Goal: Task Accomplishment & Management: Manage account settings

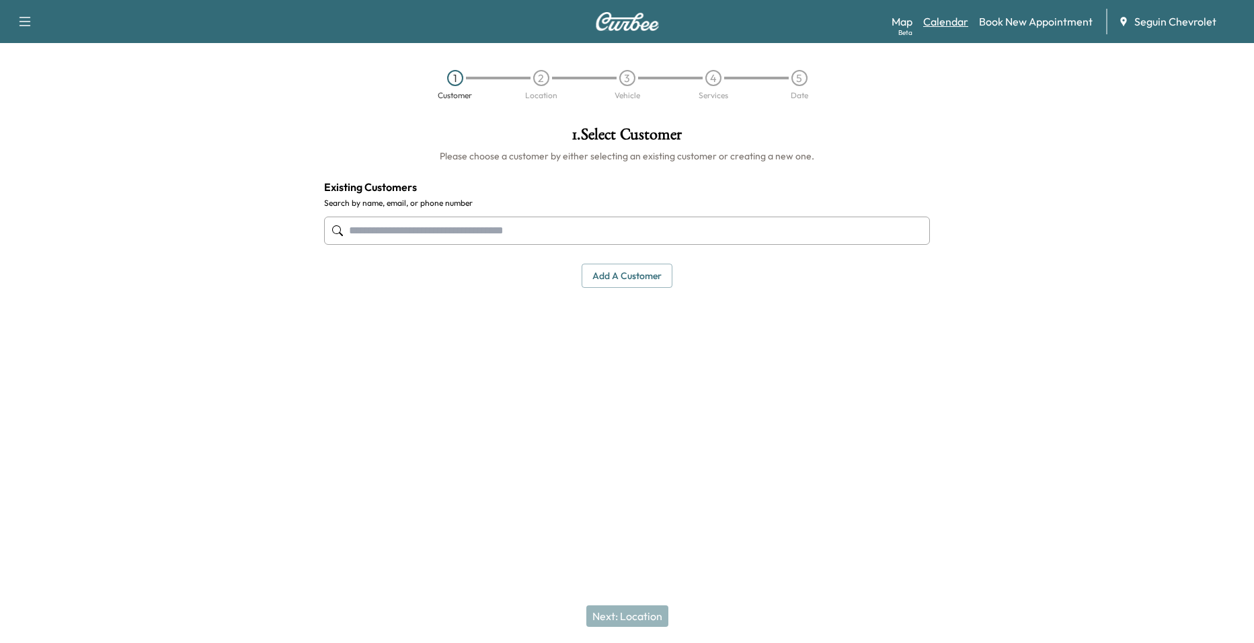
click at [961, 28] on link "Calendar" at bounding box center [945, 21] width 45 height 16
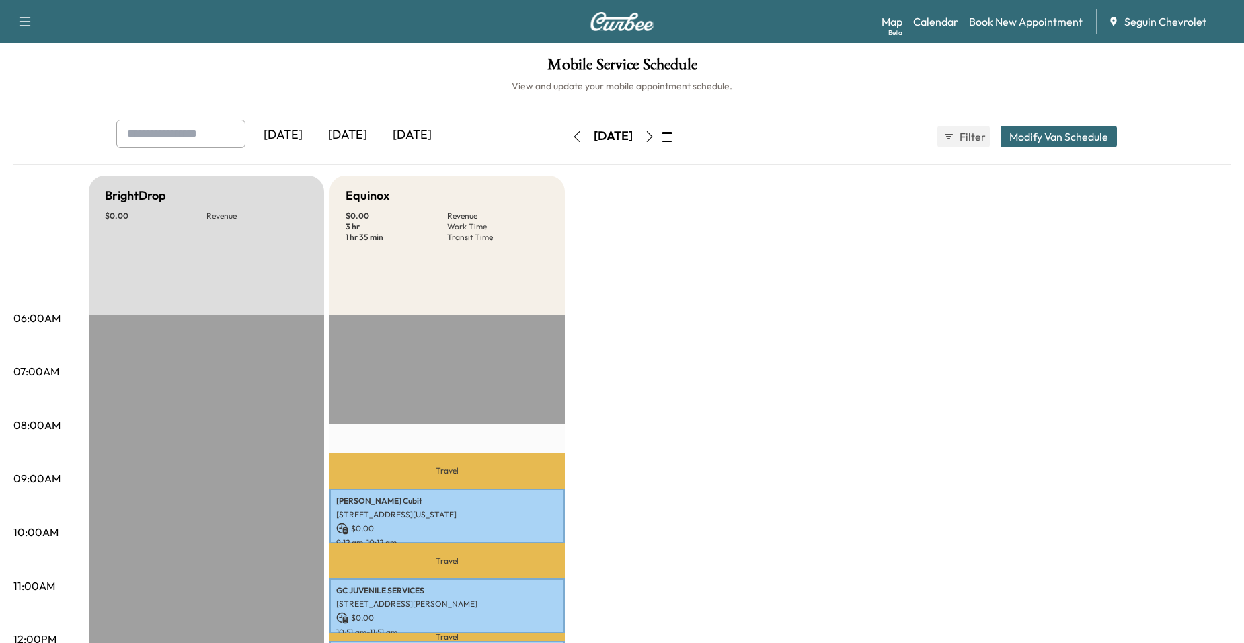
click at [653, 137] on icon "button" at bounding box center [650, 136] width 6 height 11
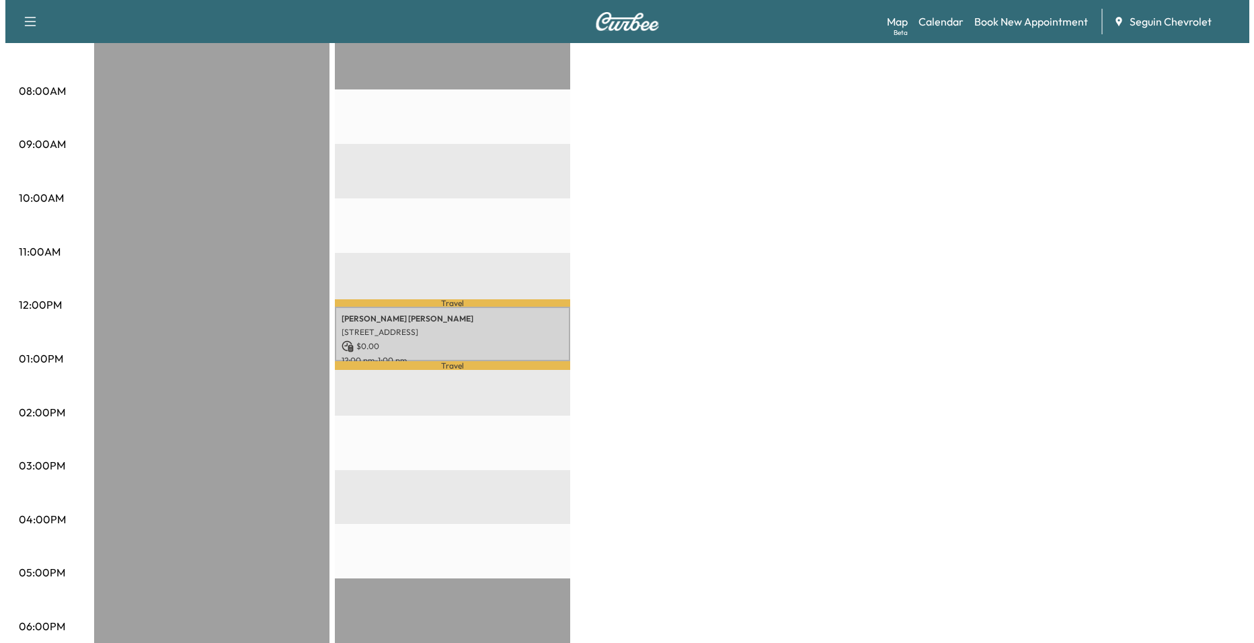
scroll to position [336, 0]
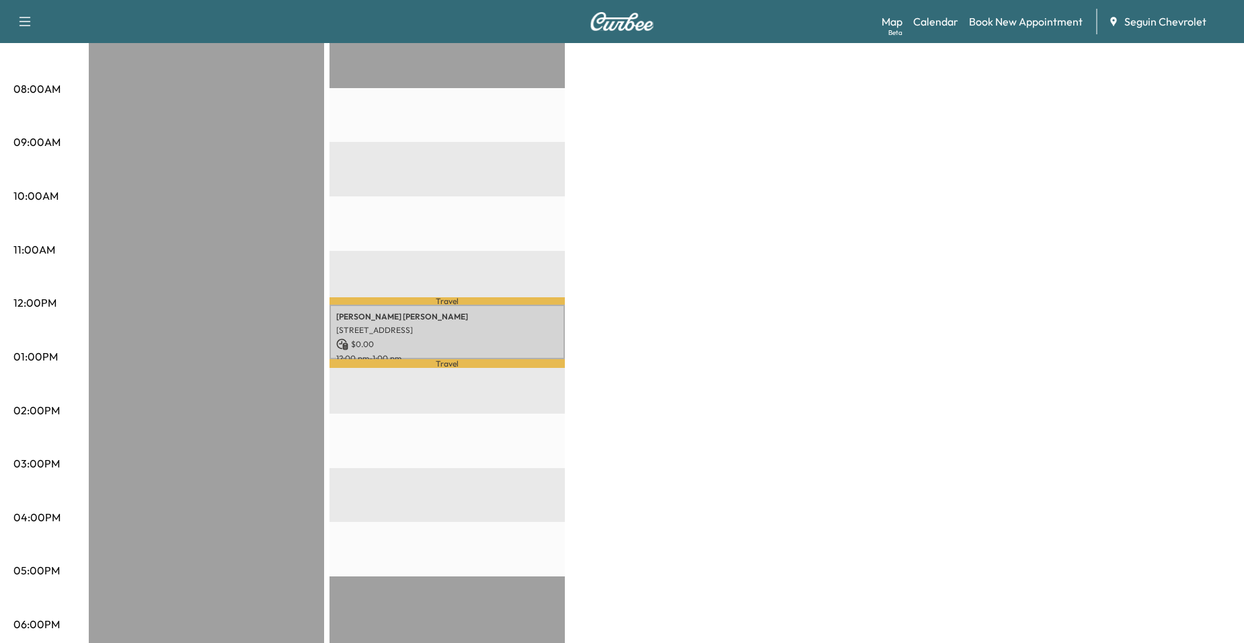
click at [503, 307] on div "[PERSON_NAME] [STREET_ADDRESS] $ 0.00 12:00 pm - 1:00 pm" at bounding box center [446, 332] width 235 height 54
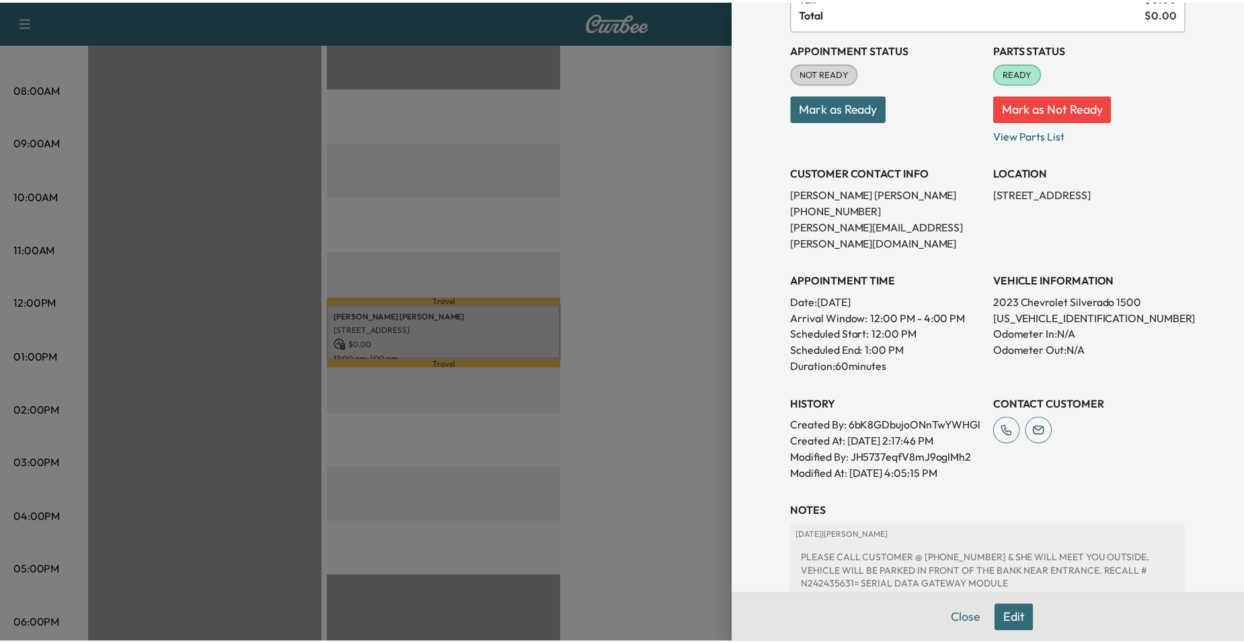
scroll to position [290, 0]
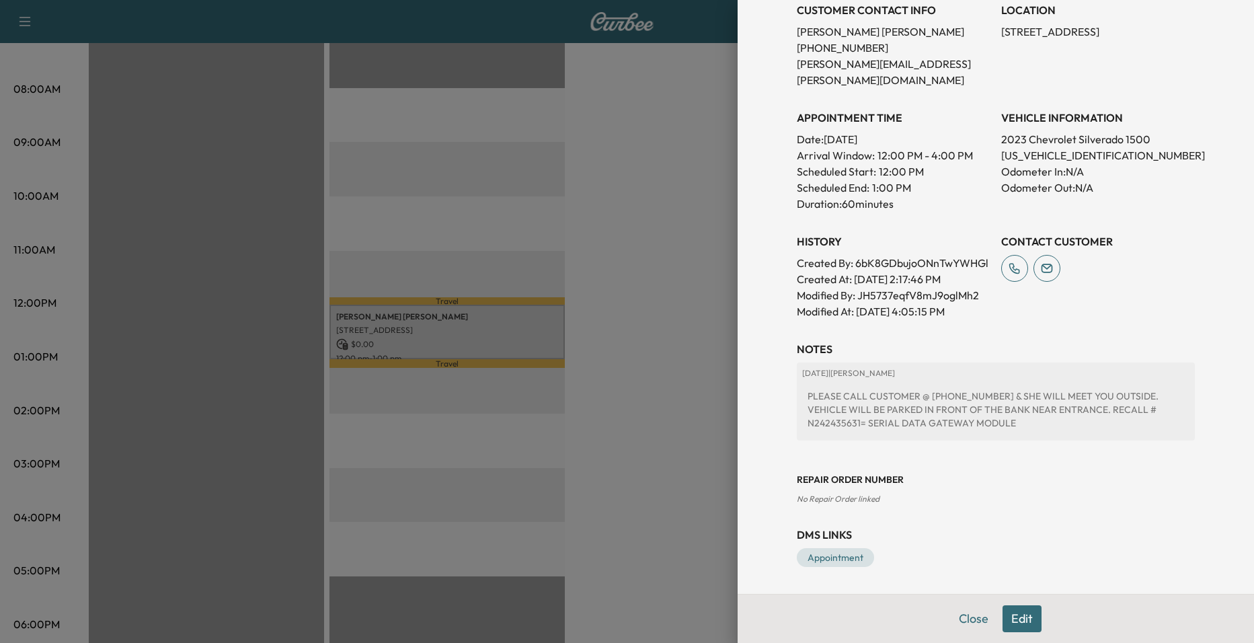
click at [655, 410] on div at bounding box center [627, 321] width 1254 height 643
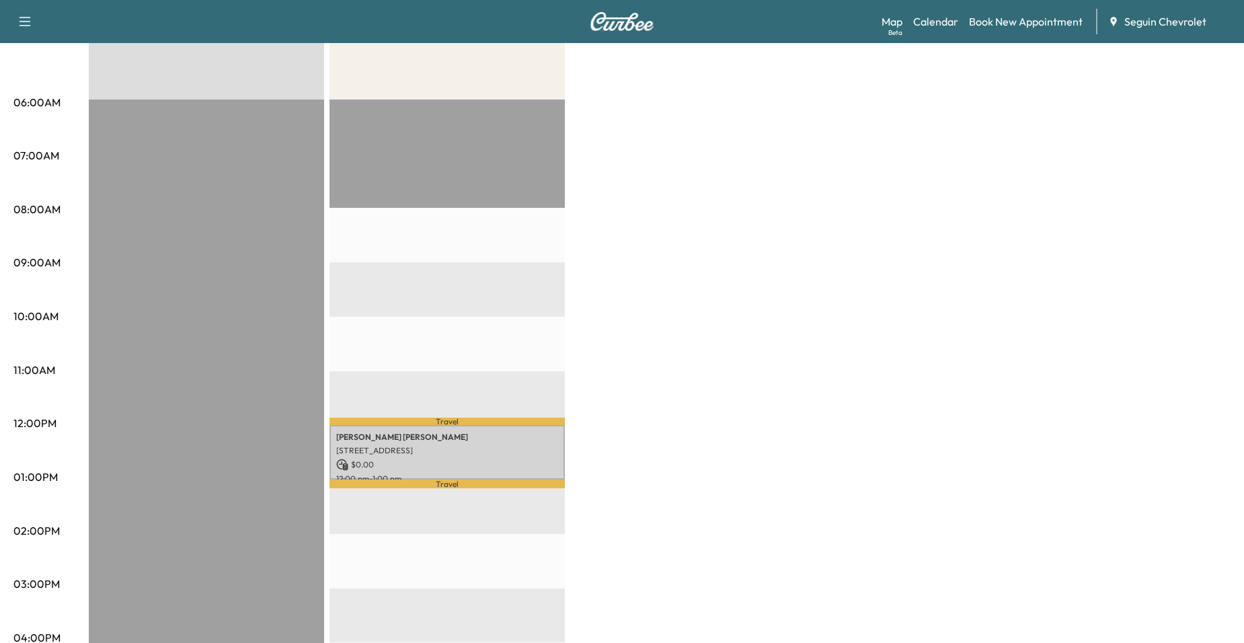
scroll to position [0, 0]
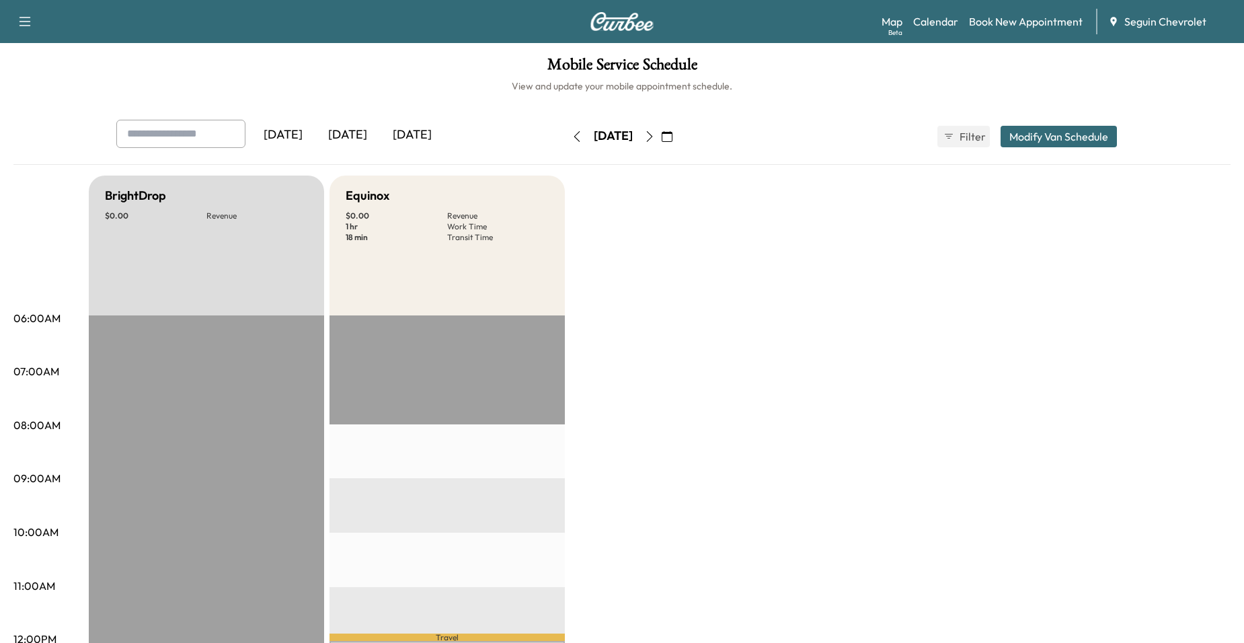
click at [655, 131] on icon "button" at bounding box center [649, 136] width 11 height 11
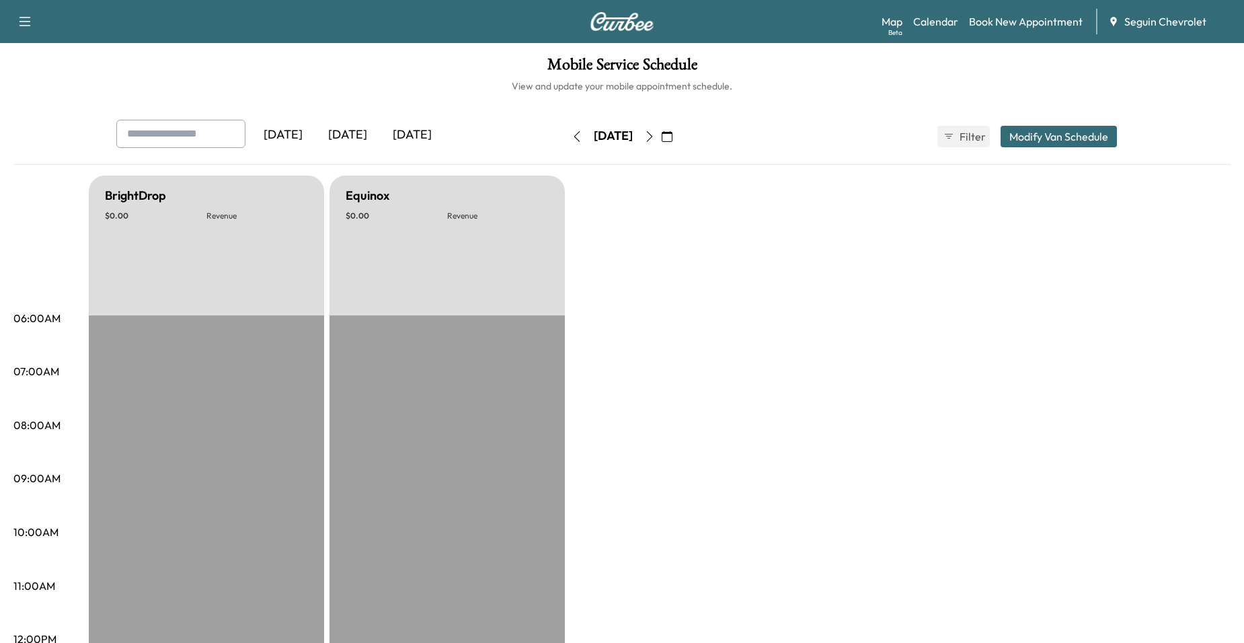
click at [661, 130] on button "button" at bounding box center [649, 137] width 23 height 22
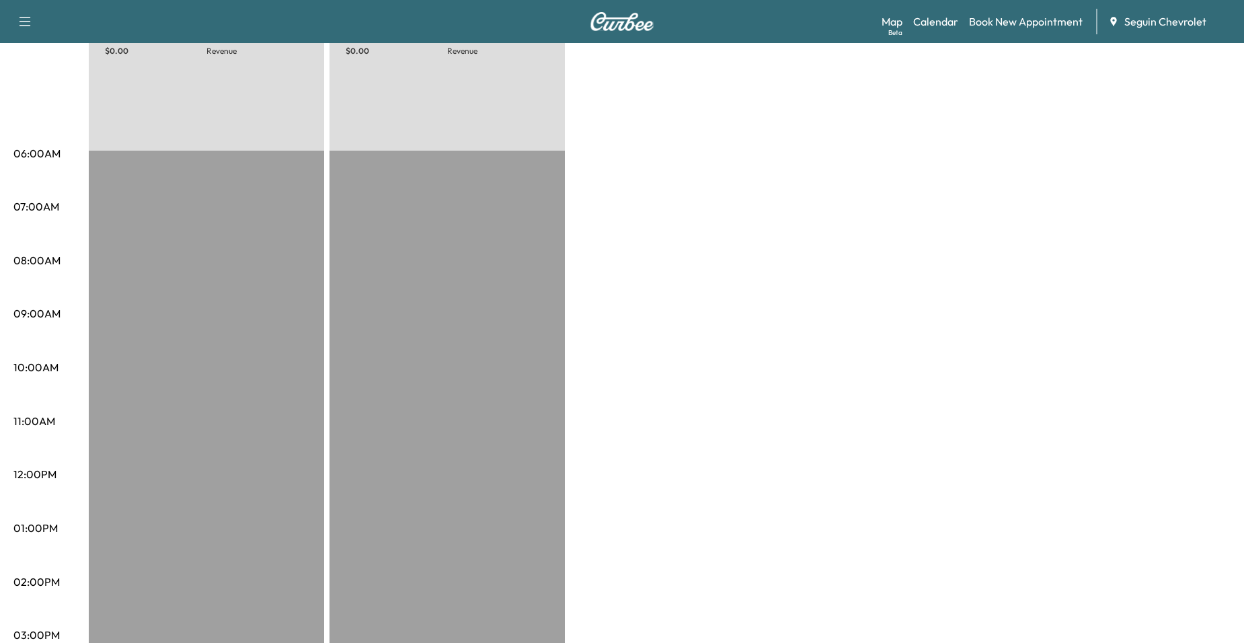
scroll to position [67, 0]
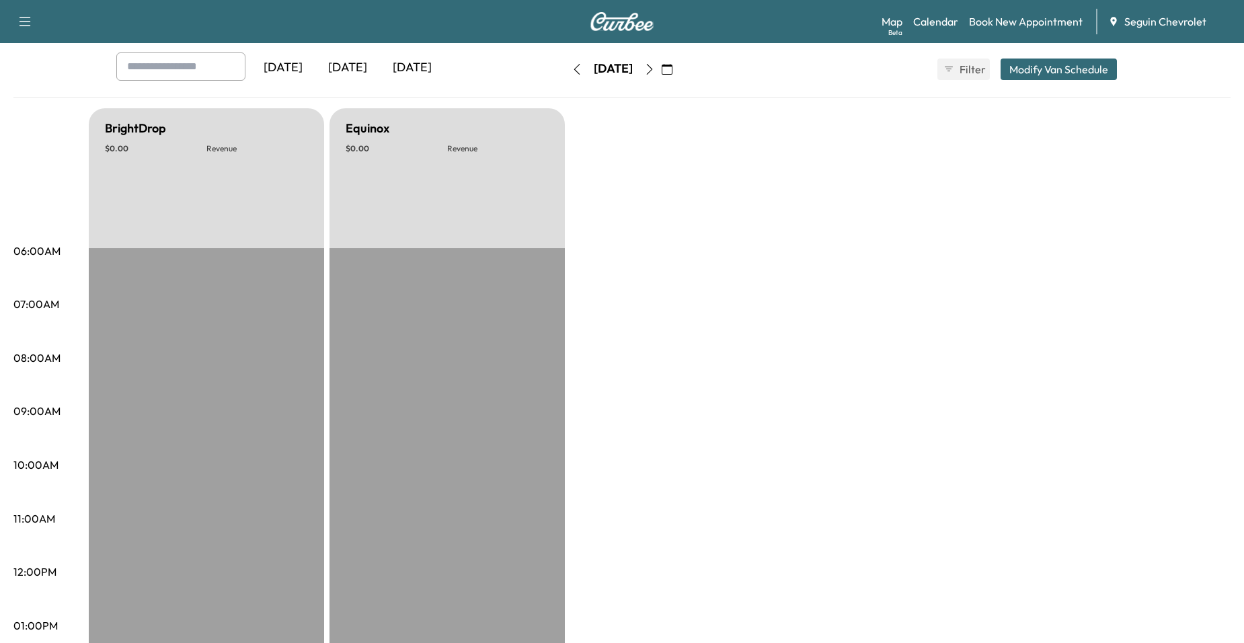
click at [653, 67] on icon "button" at bounding box center [650, 69] width 6 height 11
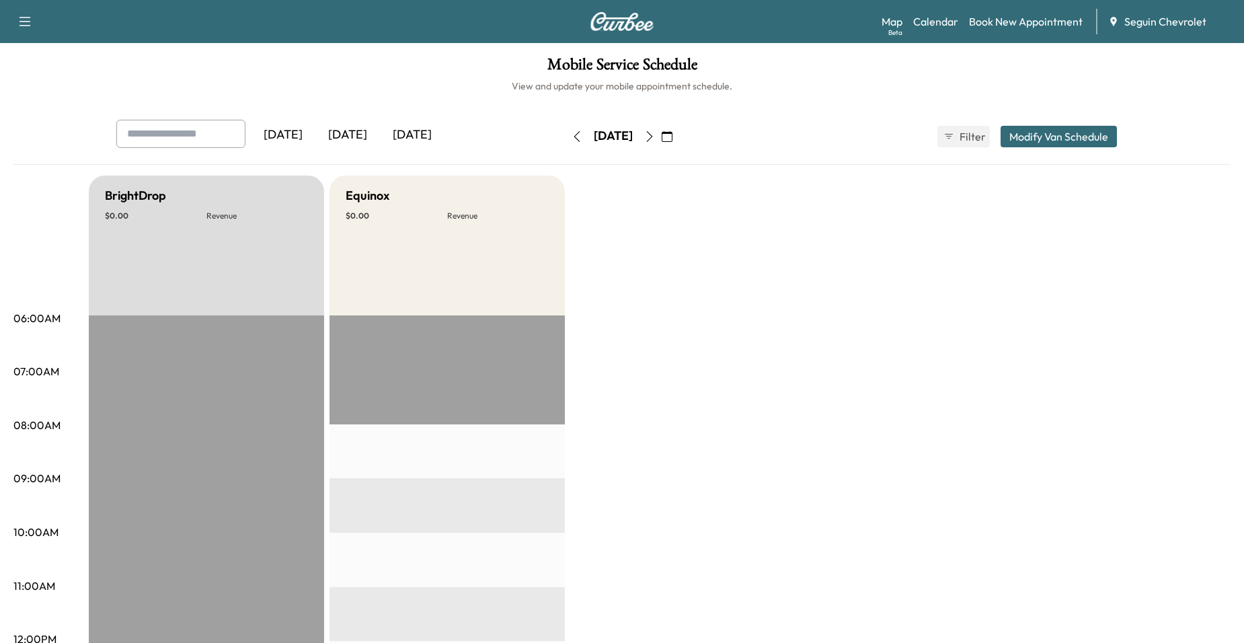
click at [655, 140] on icon "button" at bounding box center [649, 136] width 11 height 11
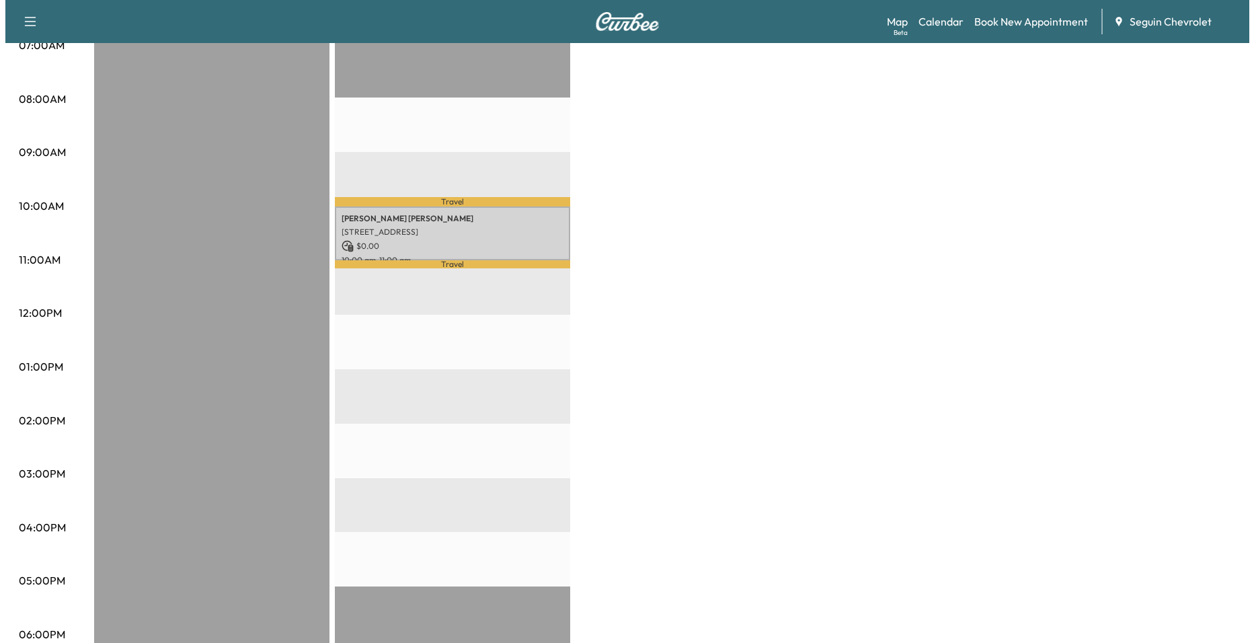
scroll to position [336, 0]
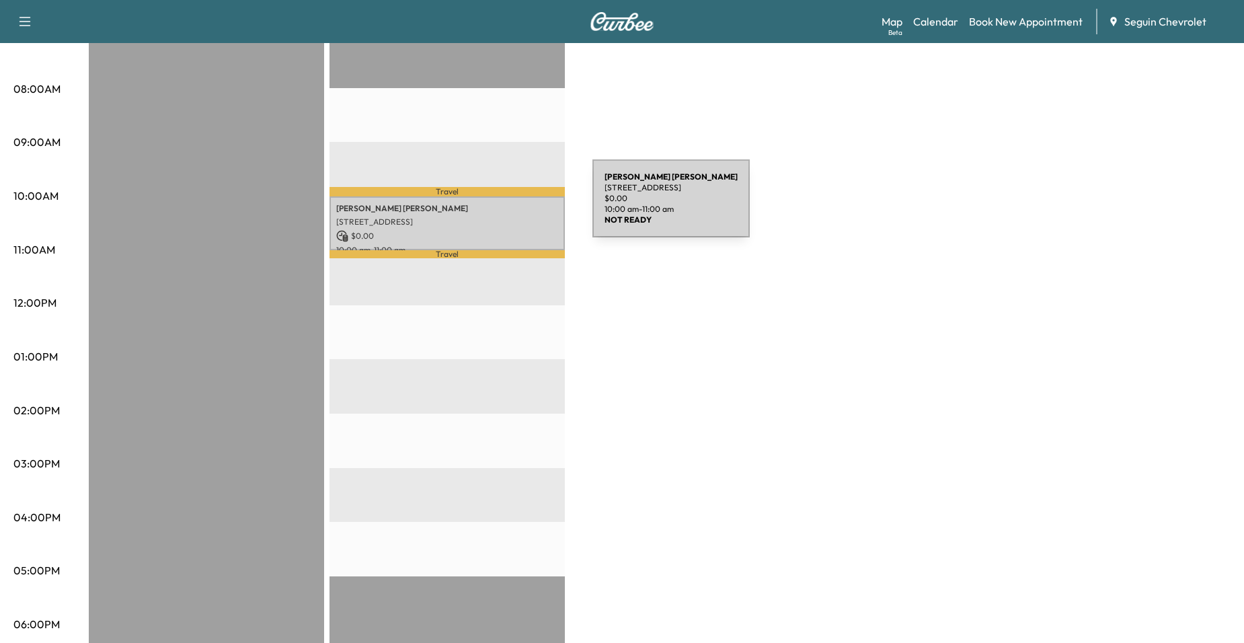
click at [491, 206] on p "[PERSON_NAME]" at bounding box center [447, 208] width 222 height 11
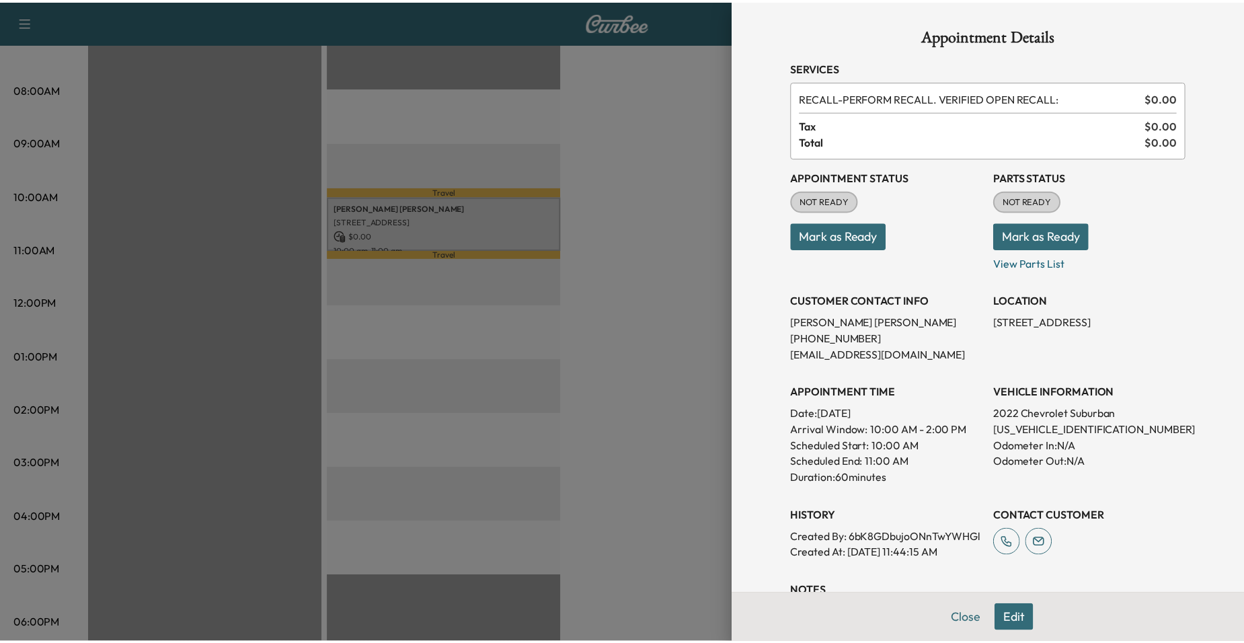
scroll to position [258, 0]
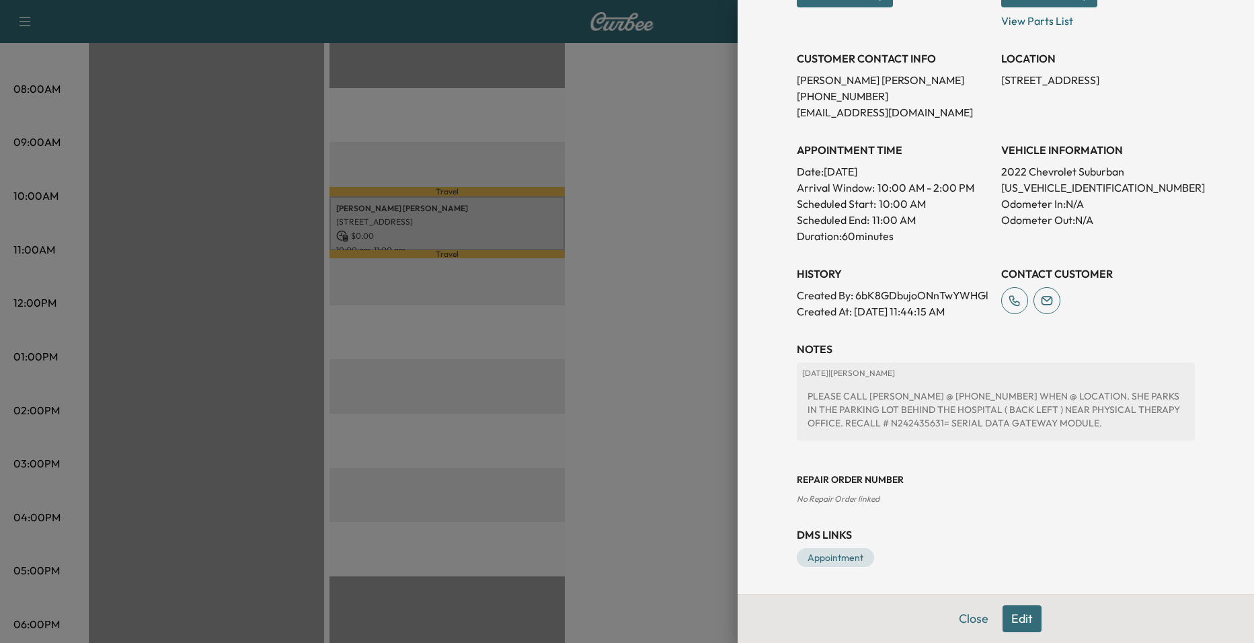
click at [645, 415] on div at bounding box center [627, 321] width 1254 height 643
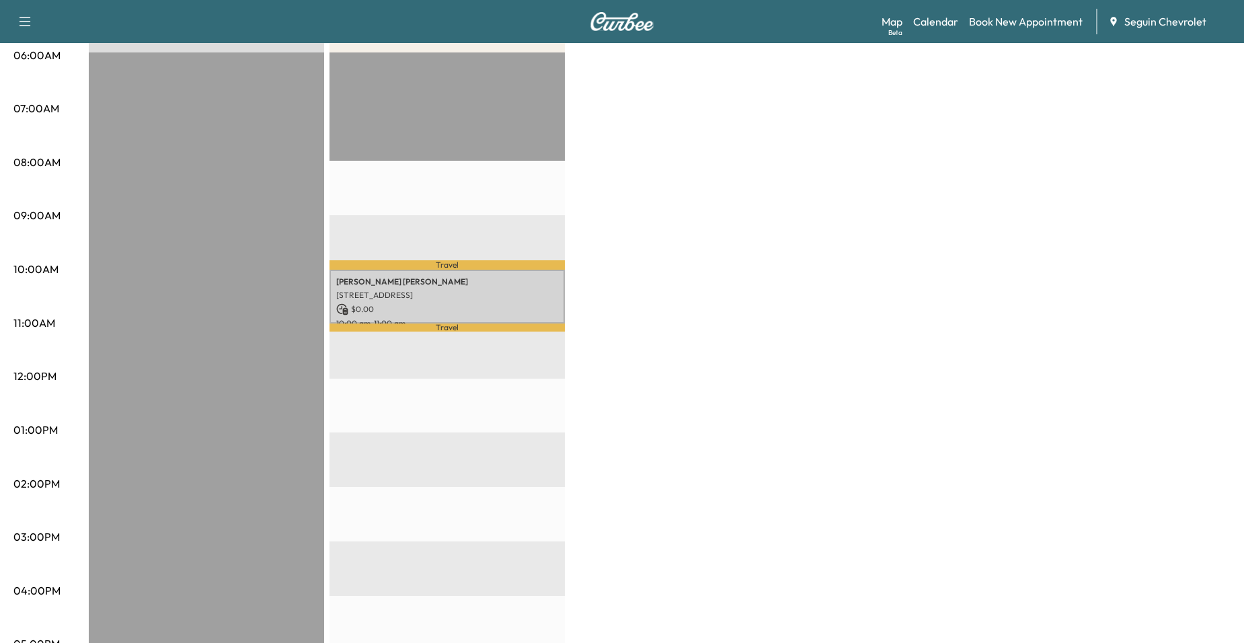
scroll to position [0, 0]
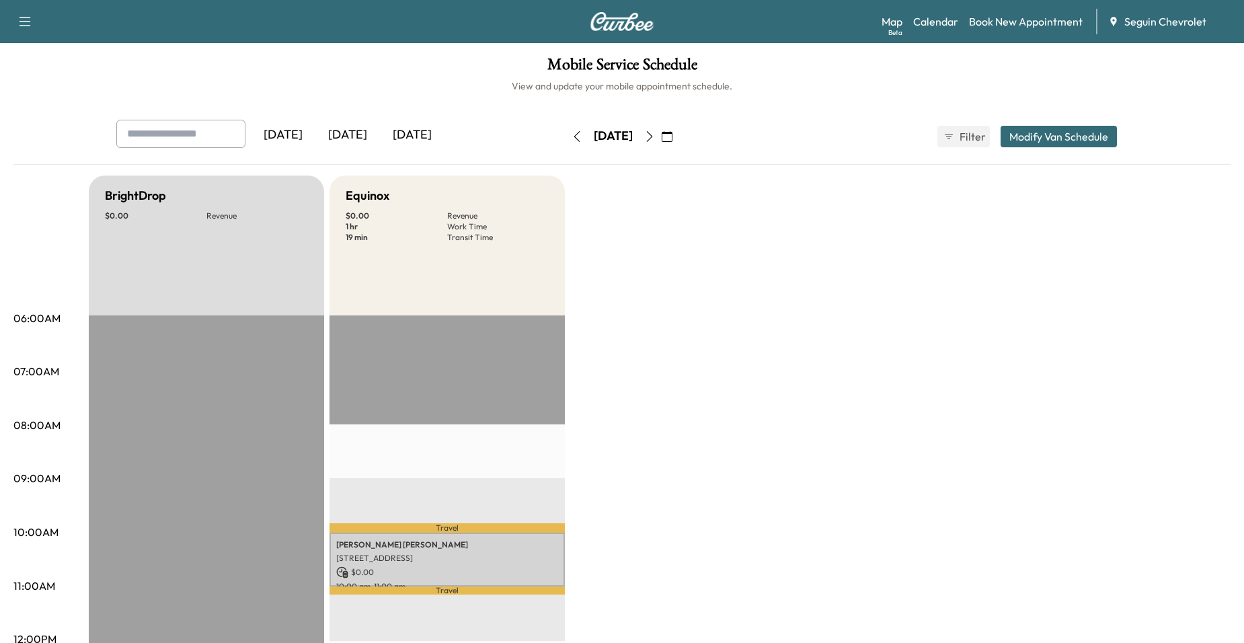
click at [655, 135] on icon "button" at bounding box center [649, 136] width 11 height 11
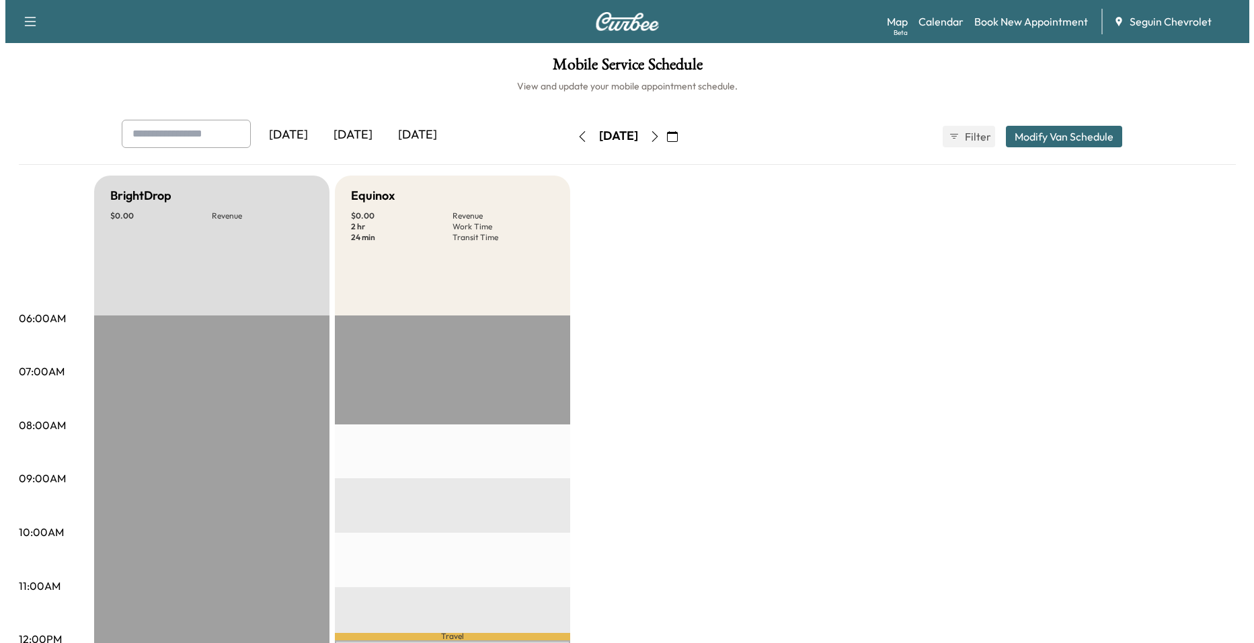
scroll to position [134, 0]
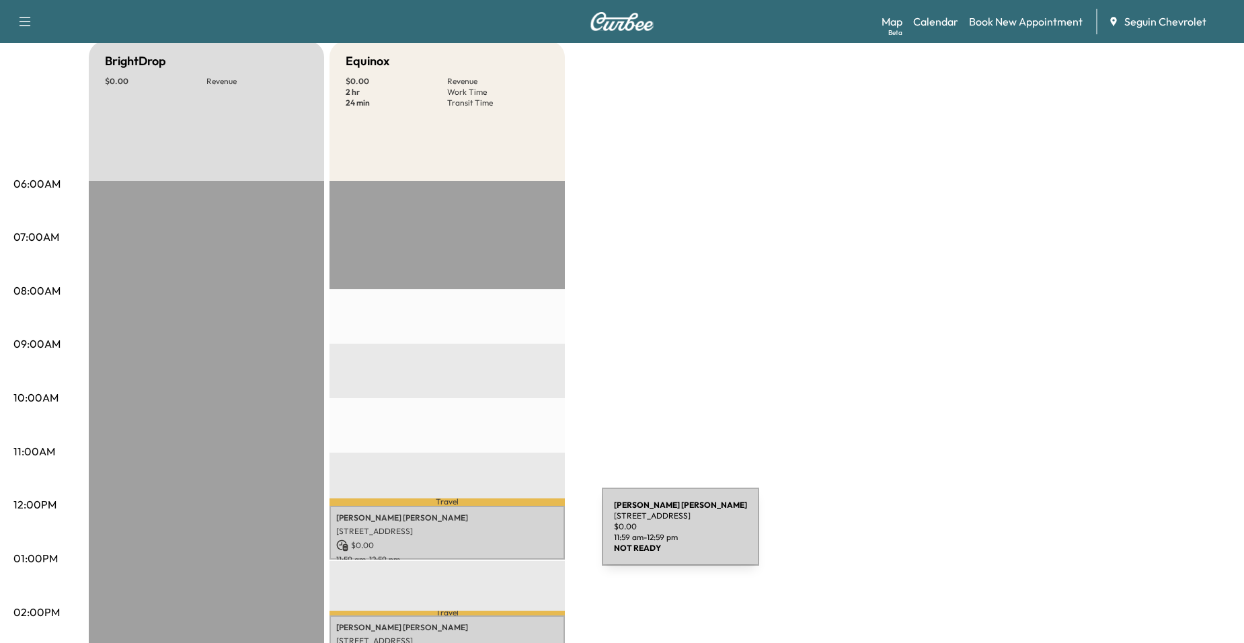
click at [501, 534] on div "[PERSON_NAME] [STREET_ADDRESS] $ 0.00 11:59 am - 12:59 pm" at bounding box center [446, 533] width 235 height 54
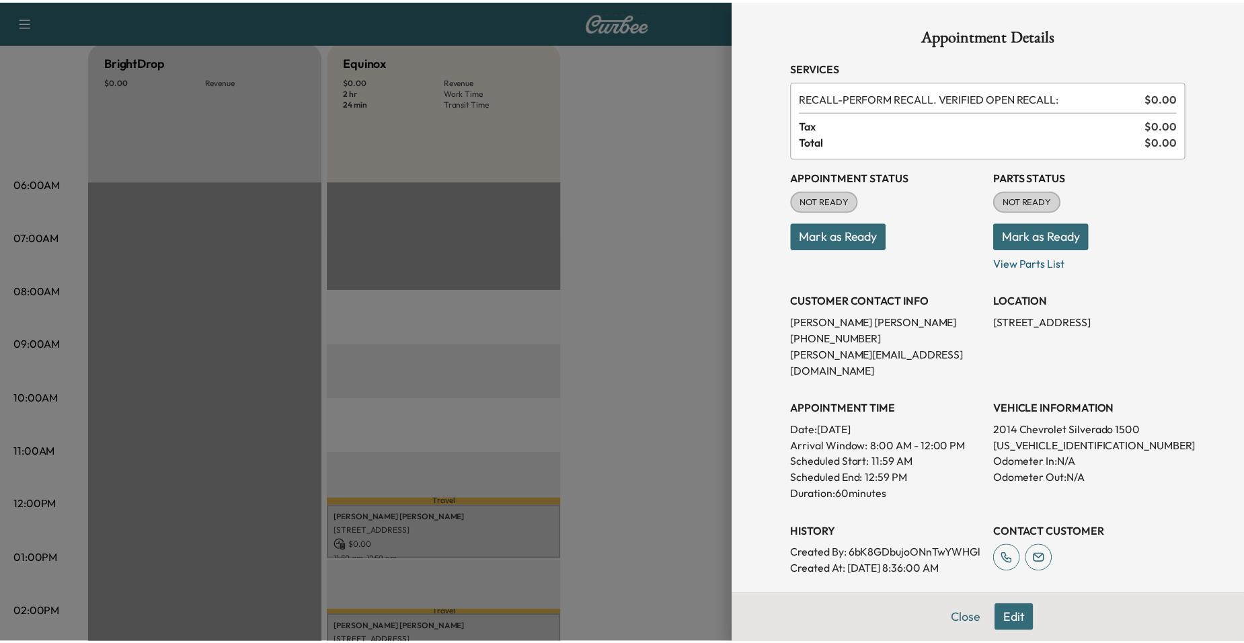
scroll to position [202, 0]
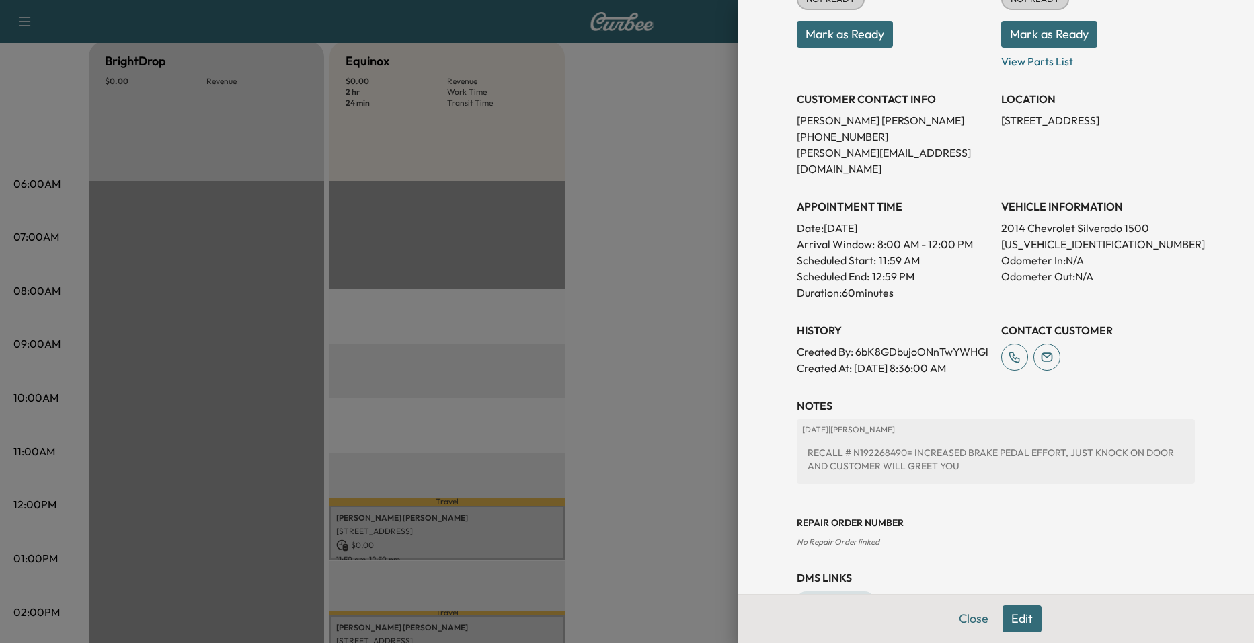
click at [666, 370] on div at bounding box center [627, 321] width 1254 height 643
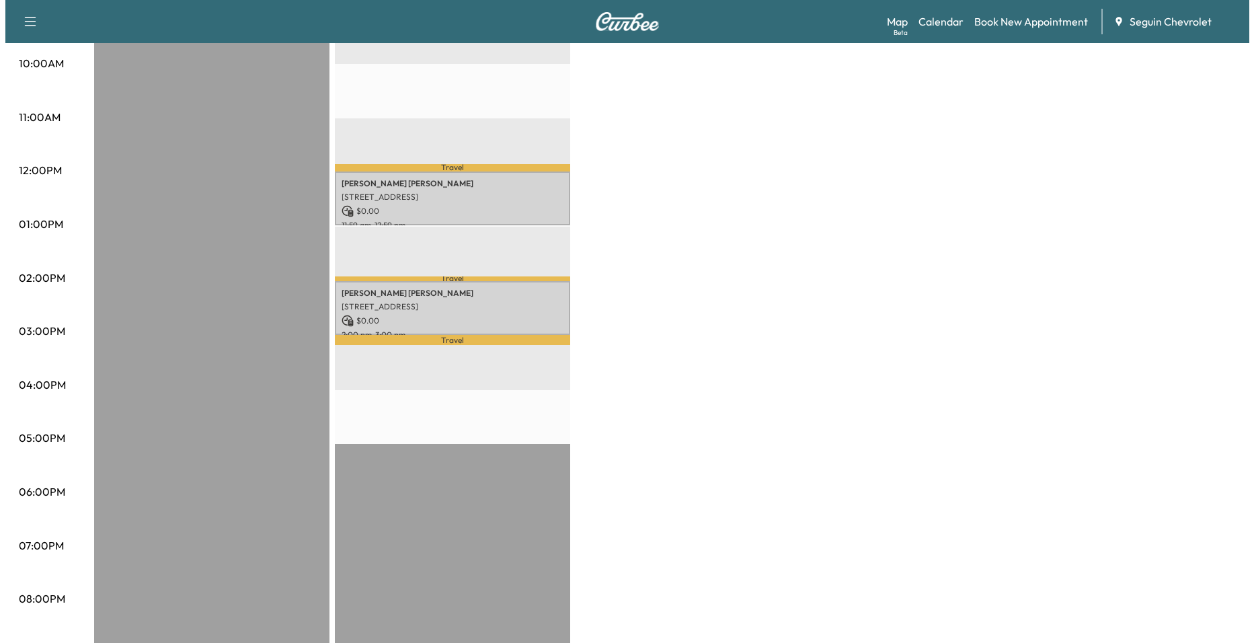
scroll to position [471, 0]
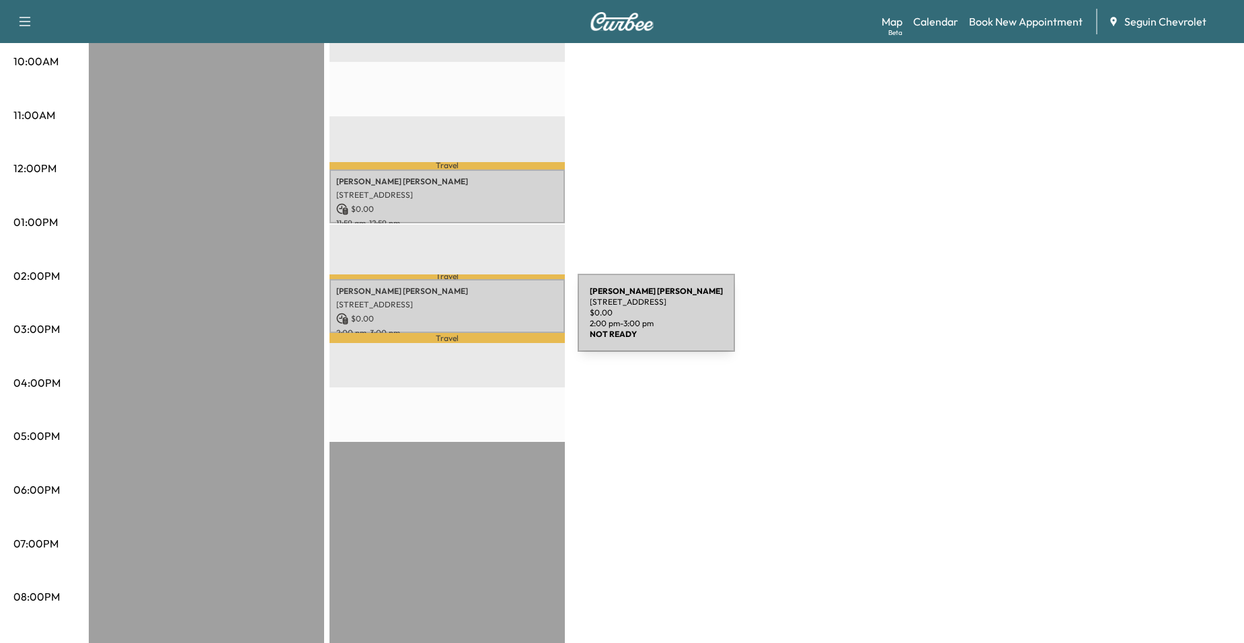
click at [477, 316] on p "$ 0.00" at bounding box center [447, 319] width 222 height 12
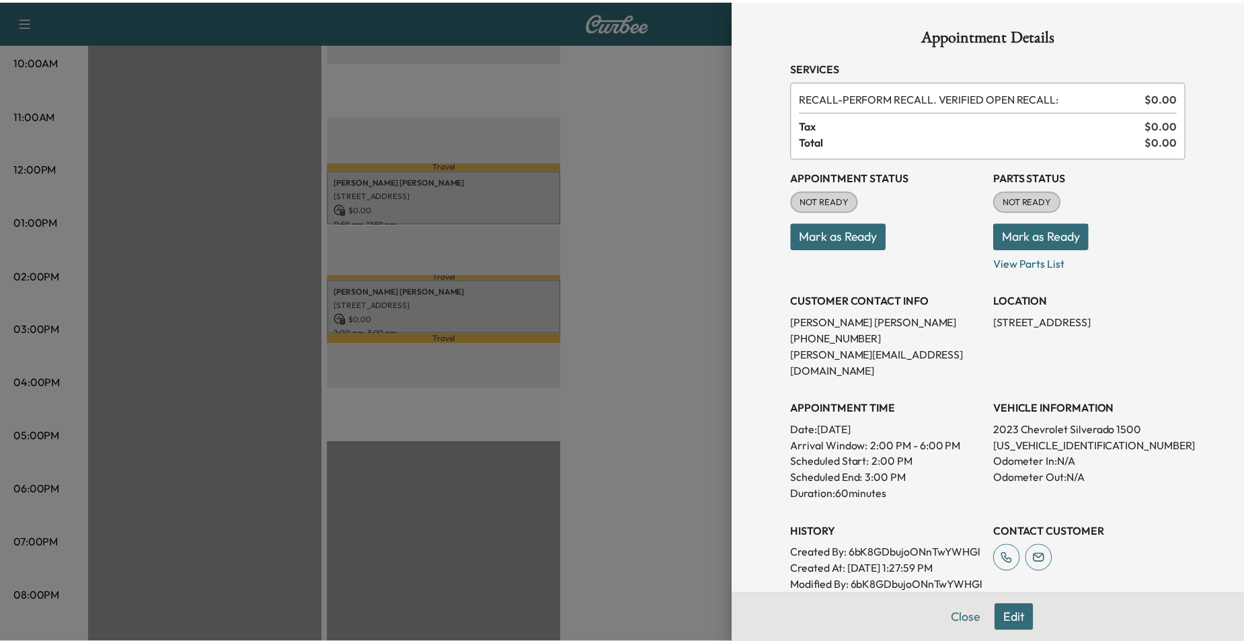
scroll to position [293, 0]
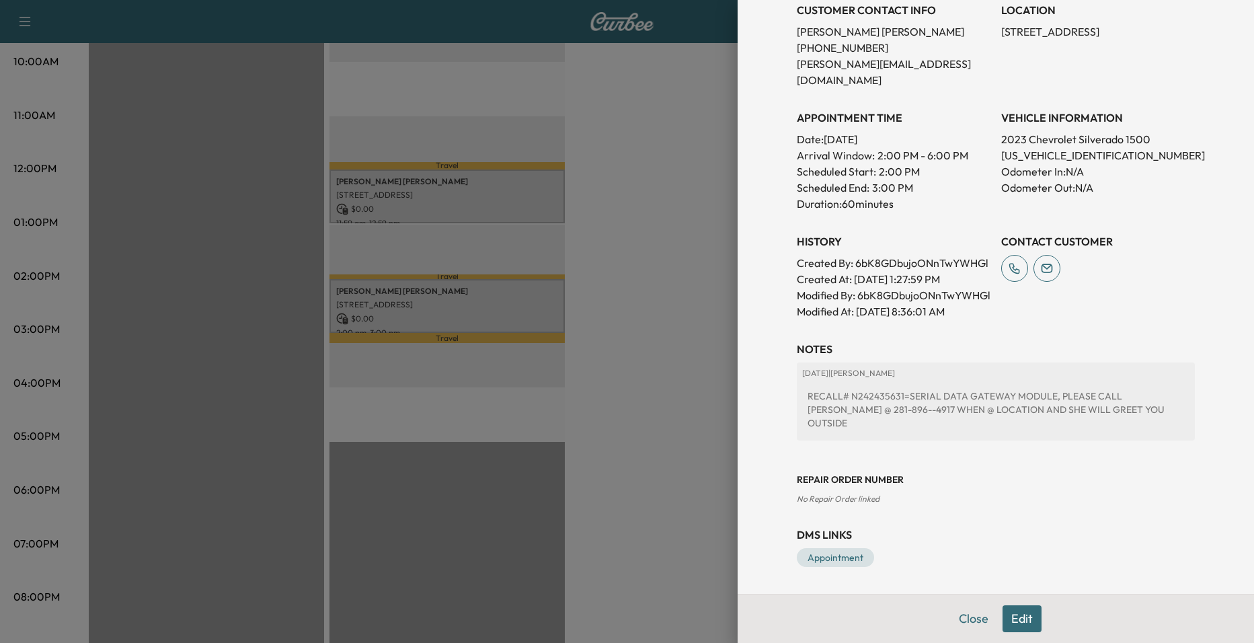
click at [707, 424] on div at bounding box center [627, 321] width 1254 height 643
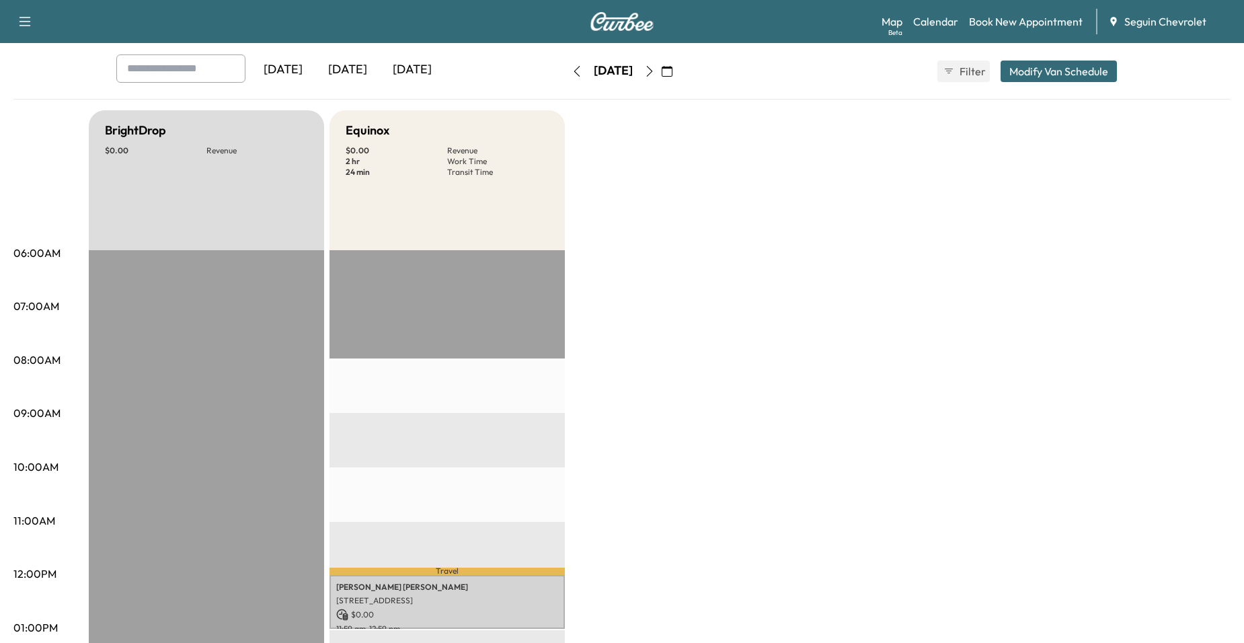
scroll to position [0, 0]
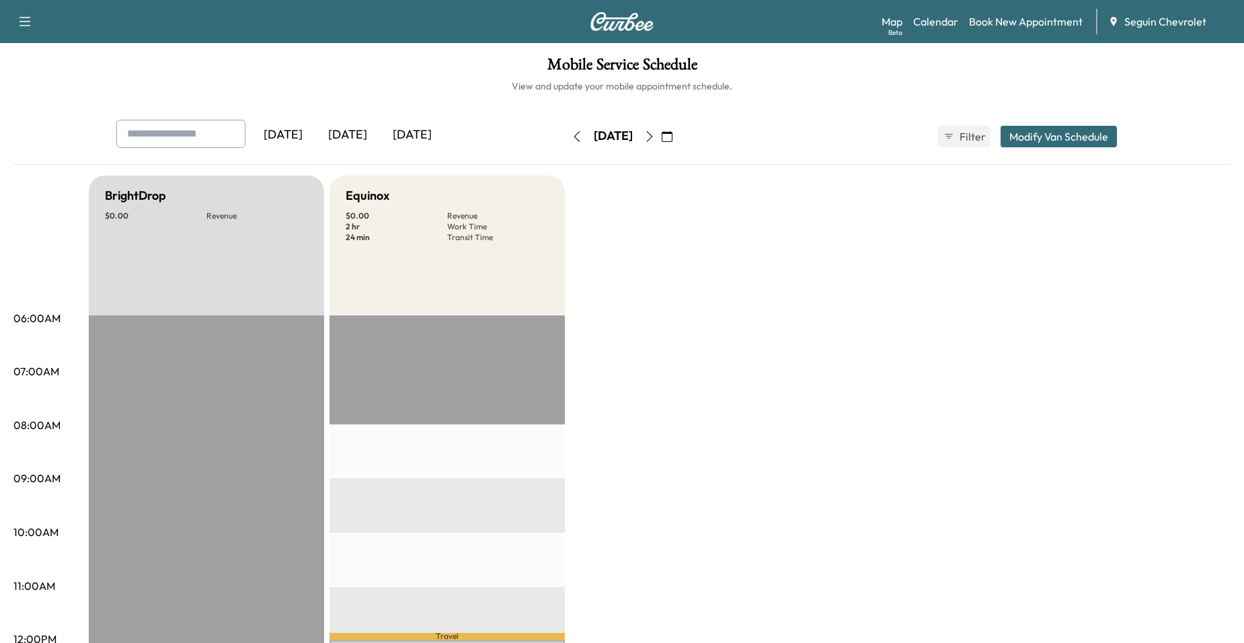
click at [655, 141] on icon "button" at bounding box center [649, 136] width 11 height 11
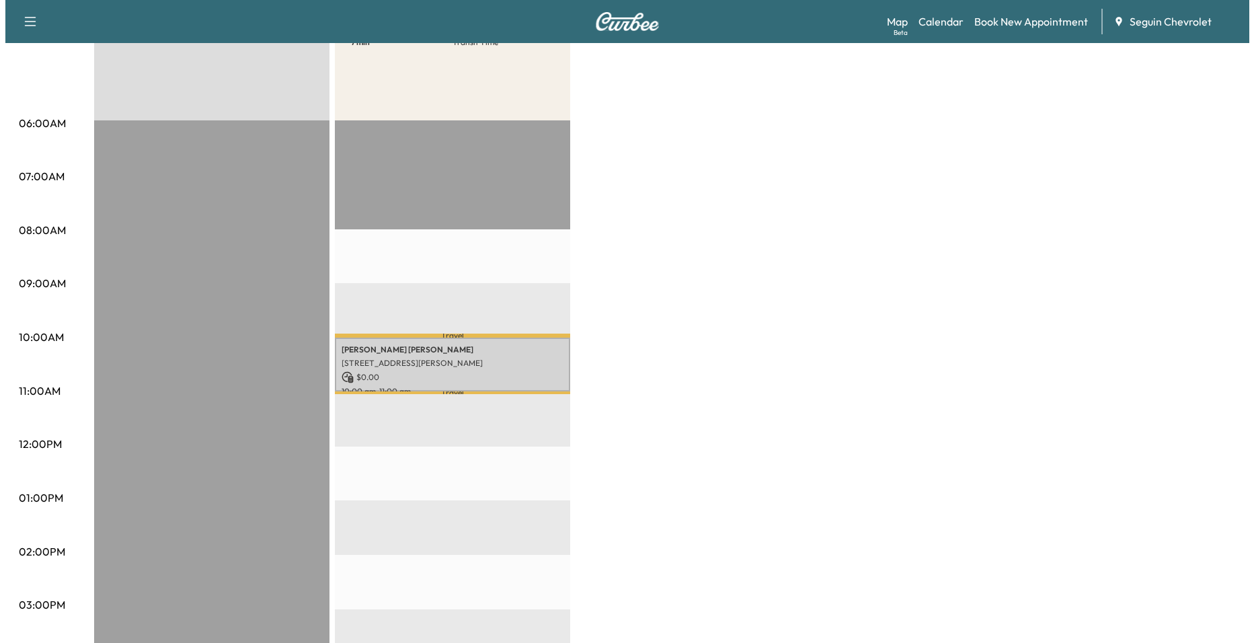
scroll to position [202, 0]
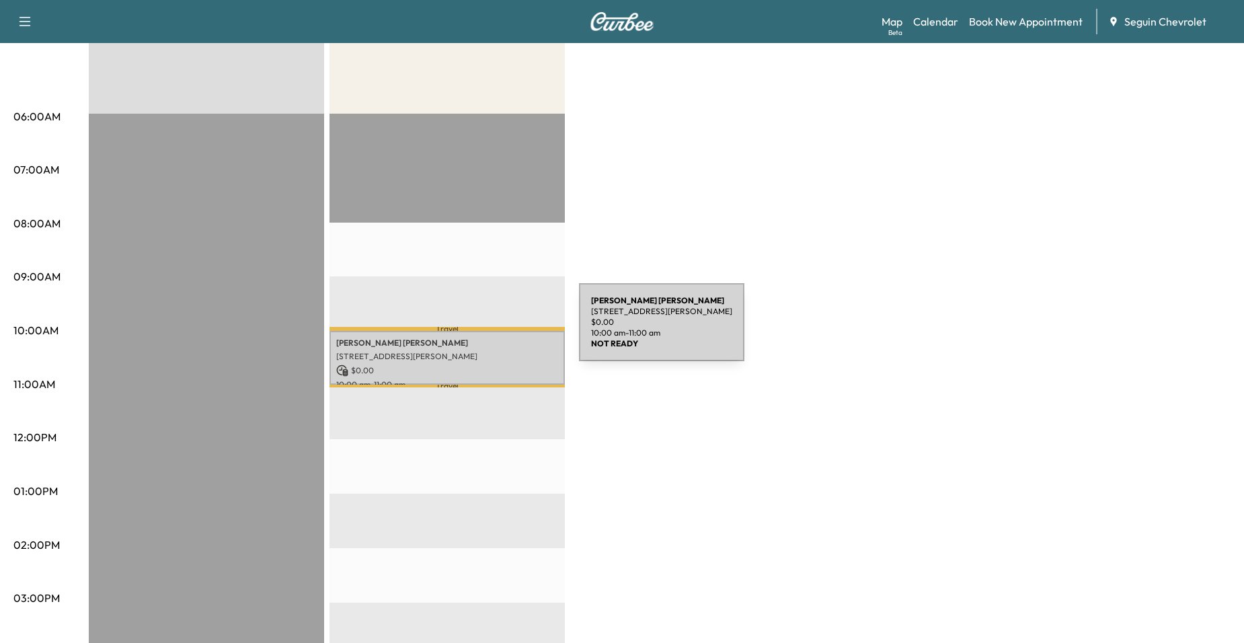
click at [473, 351] on p "[STREET_ADDRESS][PERSON_NAME]" at bounding box center [447, 356] width 222 height 11
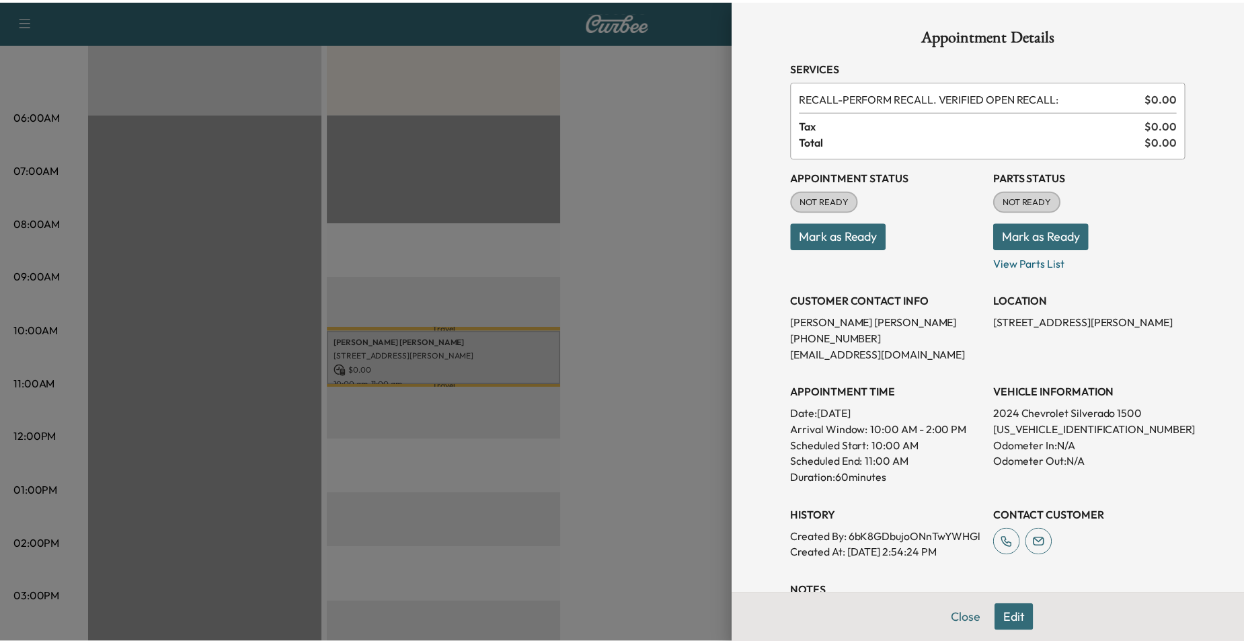
scroll to position [258, 0]
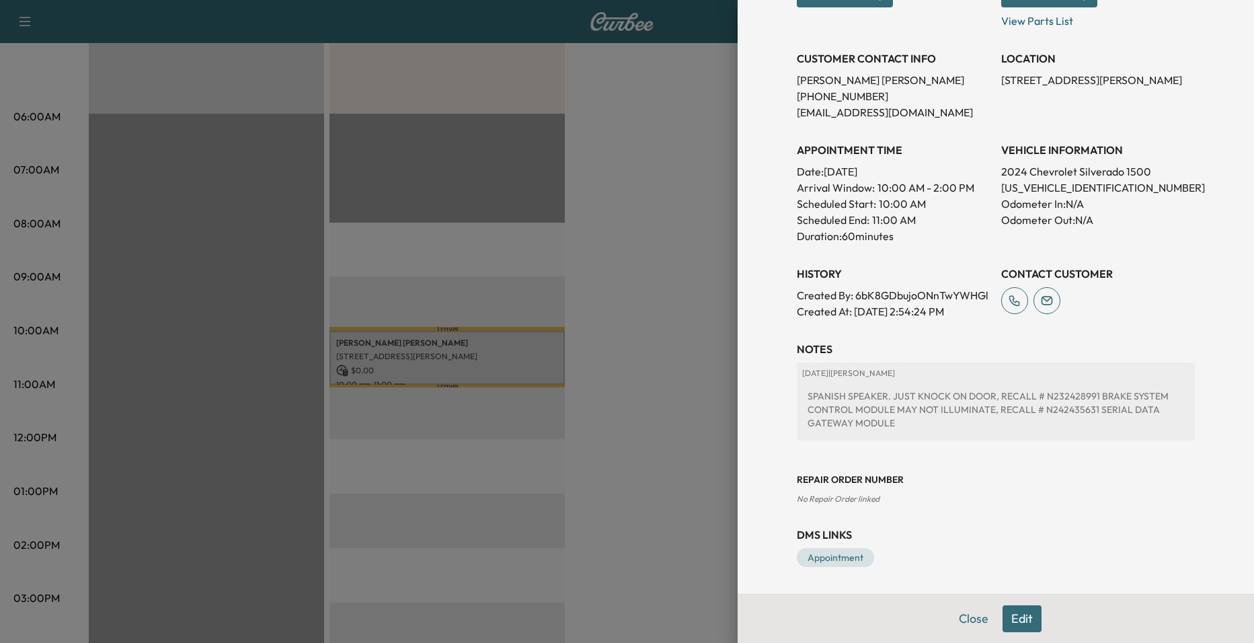
click at [678, 395] on div at bounding box center [627, 321] width 1254 height 643
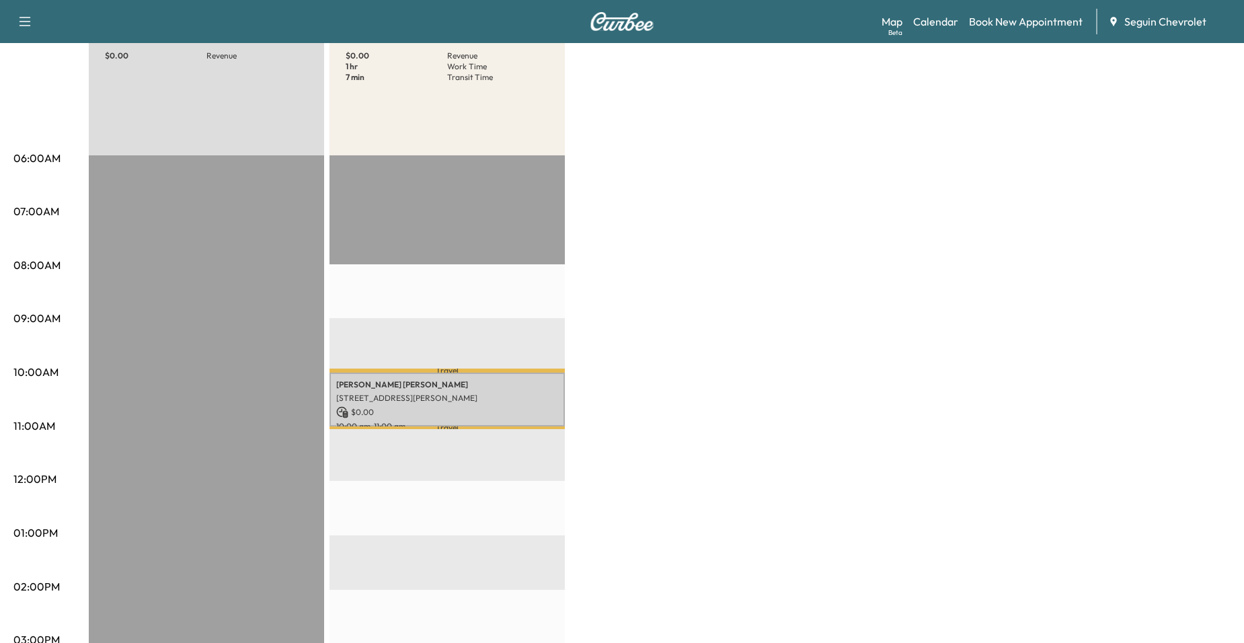
scroll to position [0, 0]
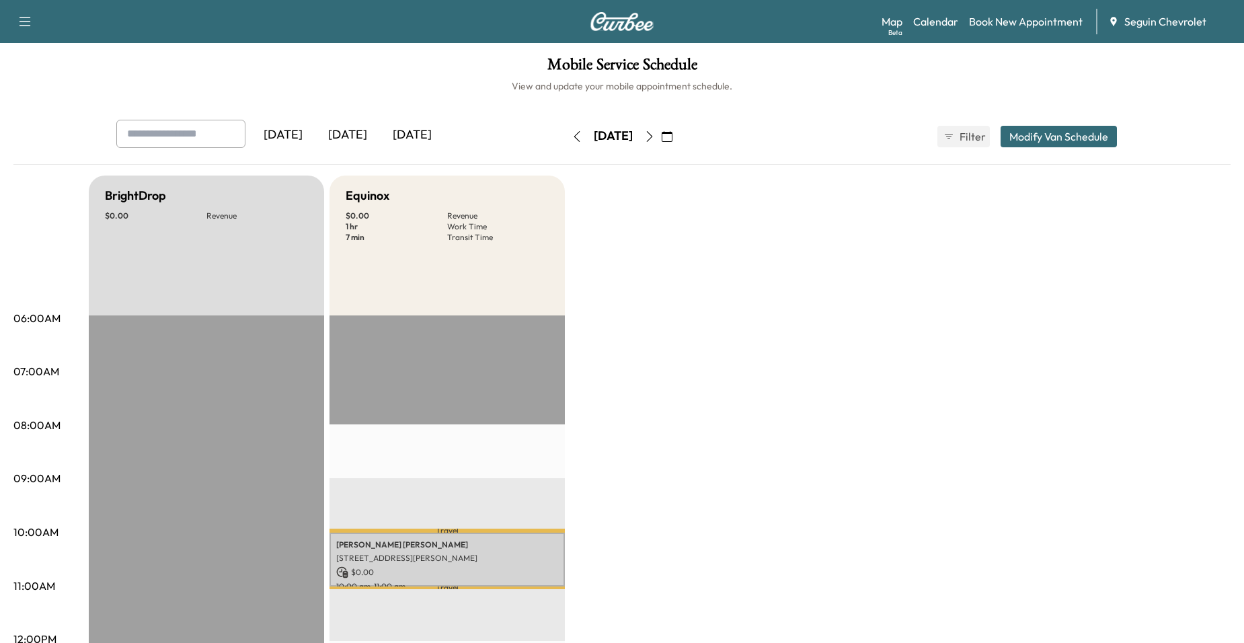
click at [655, 135] on icon "button" at bounding box center [649, 136] width 11 height 11
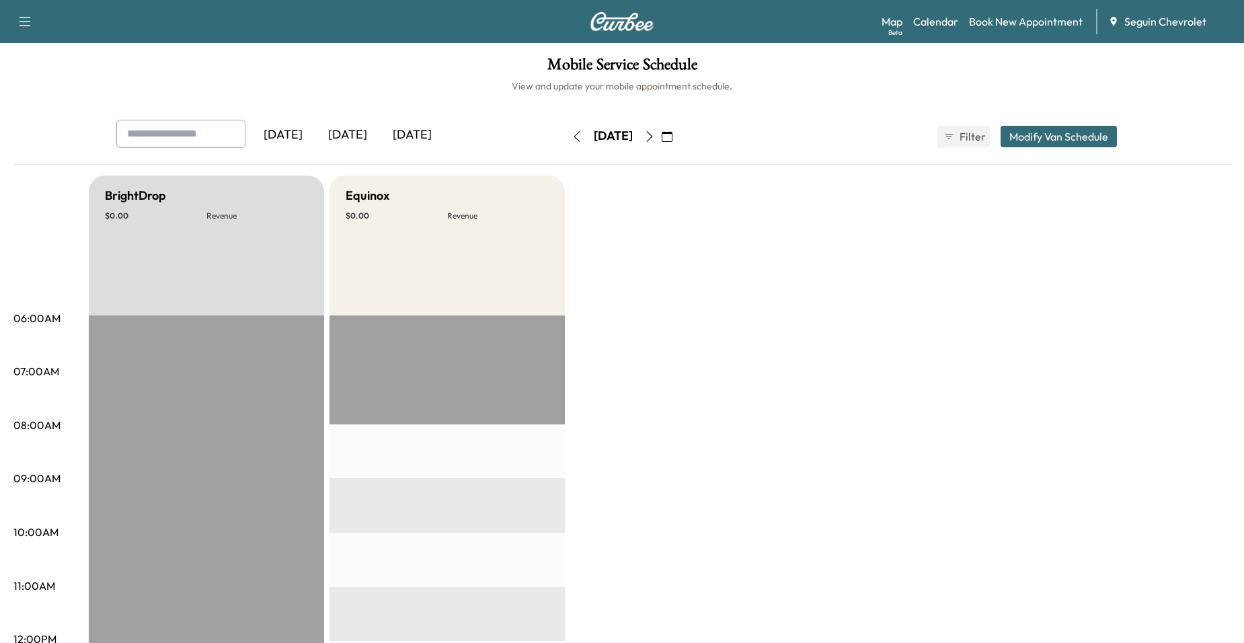
click at [565, 135] on div "[DATE]" at bounding box center [612, 137] width 95 height 22
click at [565, 135] on button "button" at bounding box center [576, 137] width 23 height 22
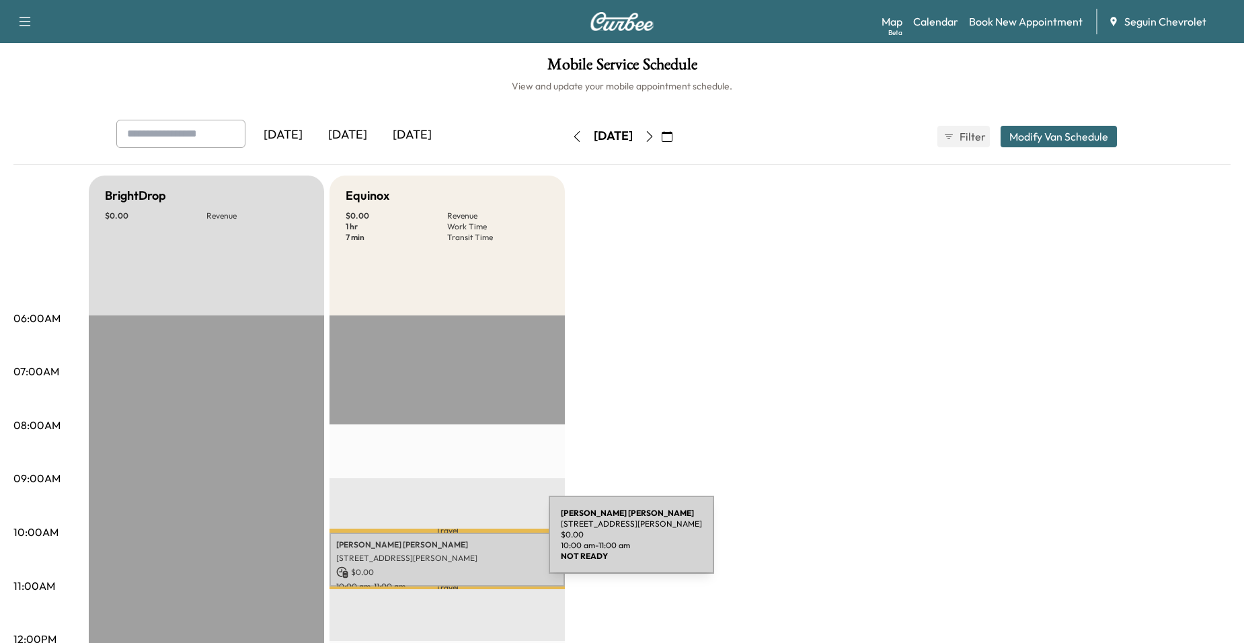
click at [448, 547] on div "[PERSON_NAME] [STREET_ADDRESS][PERSON_NAME] $ 0.00 10:00 am - 11:00 am" at bounding box center [446, 559] width 235 height 54
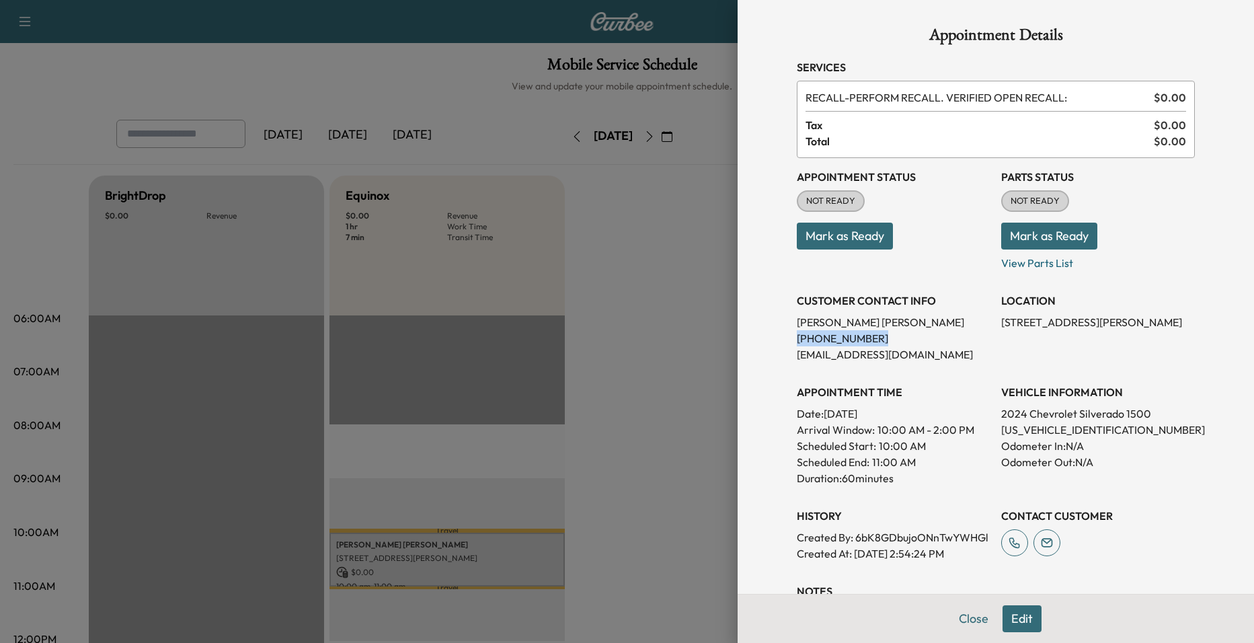
drag, startPoint x: 783, startPoint y: 339, endPoint x: 876, endPoint y: 333, distance: 93.0
click at [876, 333] on div "Appointment Details Services RECALL - PERFORM RECALL. VERIFIED OPEN RECALL: $ 0…" at bounding box center [995, 418] width 430 height 836
drag, startPoint x: 876, startPoint y: 333, endPoint x: 830, endPoint y: 336, distance: 45.8
copy p "[PHONE_NUMBER]"
click at [479, 368] on div at bounding box center [627, 321] width 1254 height 643
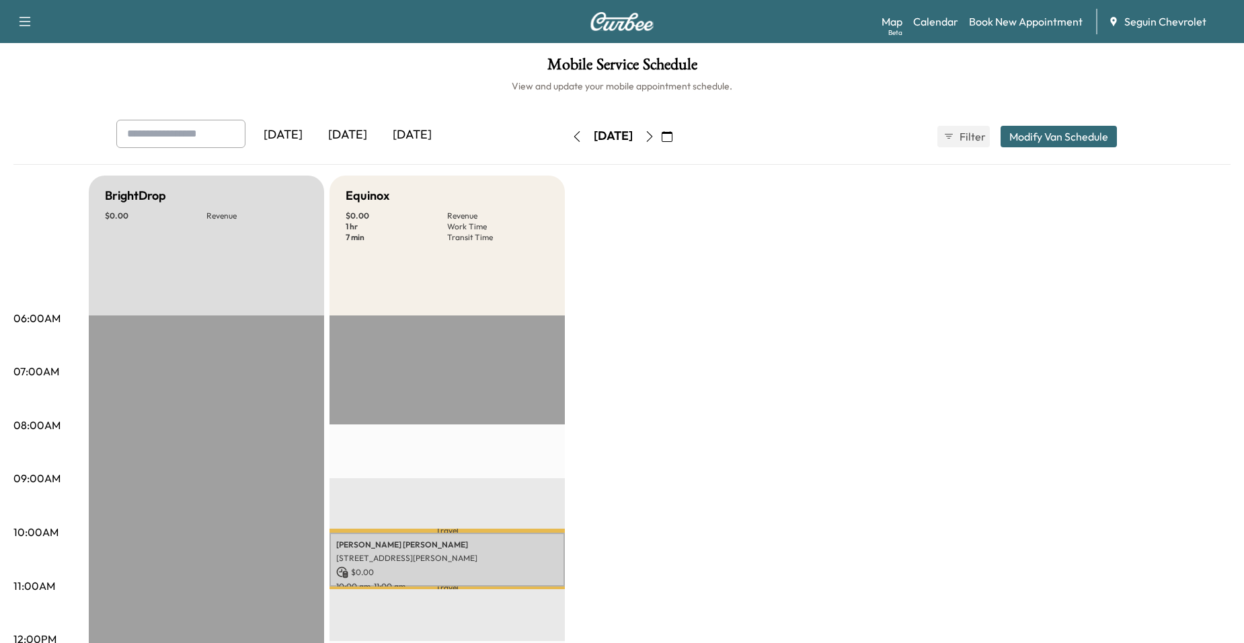
click at [661, 139] on button "button" at bounding box center [649, 137] width 23 height 22
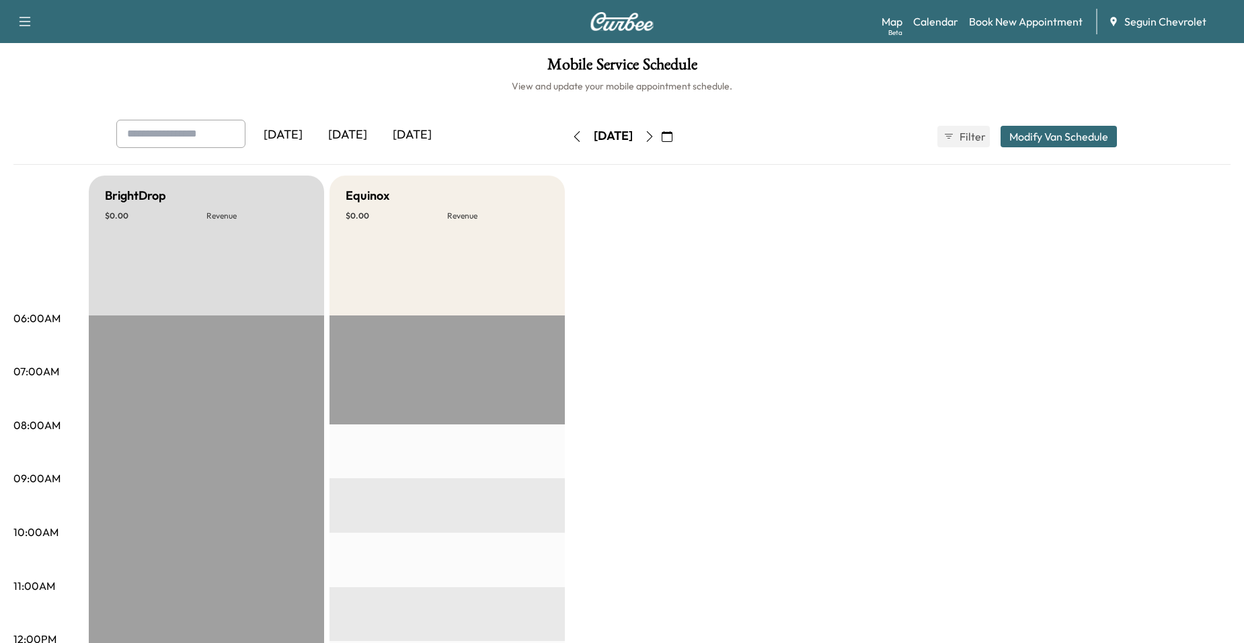
click at [661, 140] on button "button" at bounding box center [649, 137] width 23 height 22
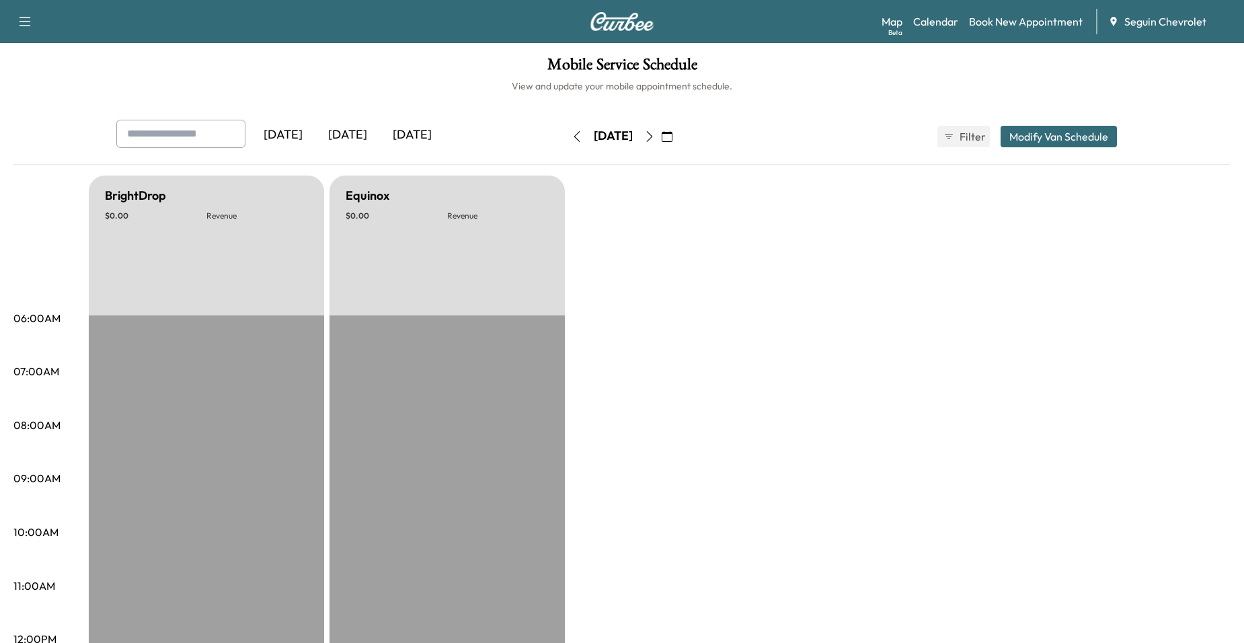
click at [661, 139] on button "button" at bounding box center [649, 137] width 23 height 22
click at [655, 133] on icon "button" at bounding box center [649, 136] width 11 height 11
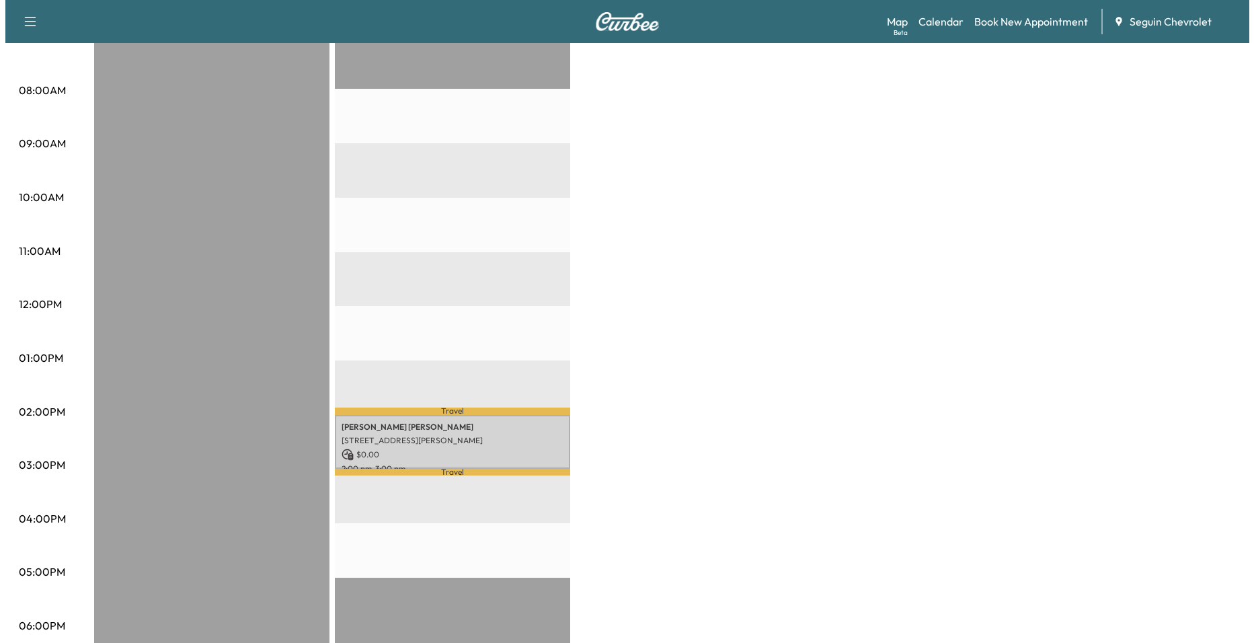
scroll to position [336, 0]
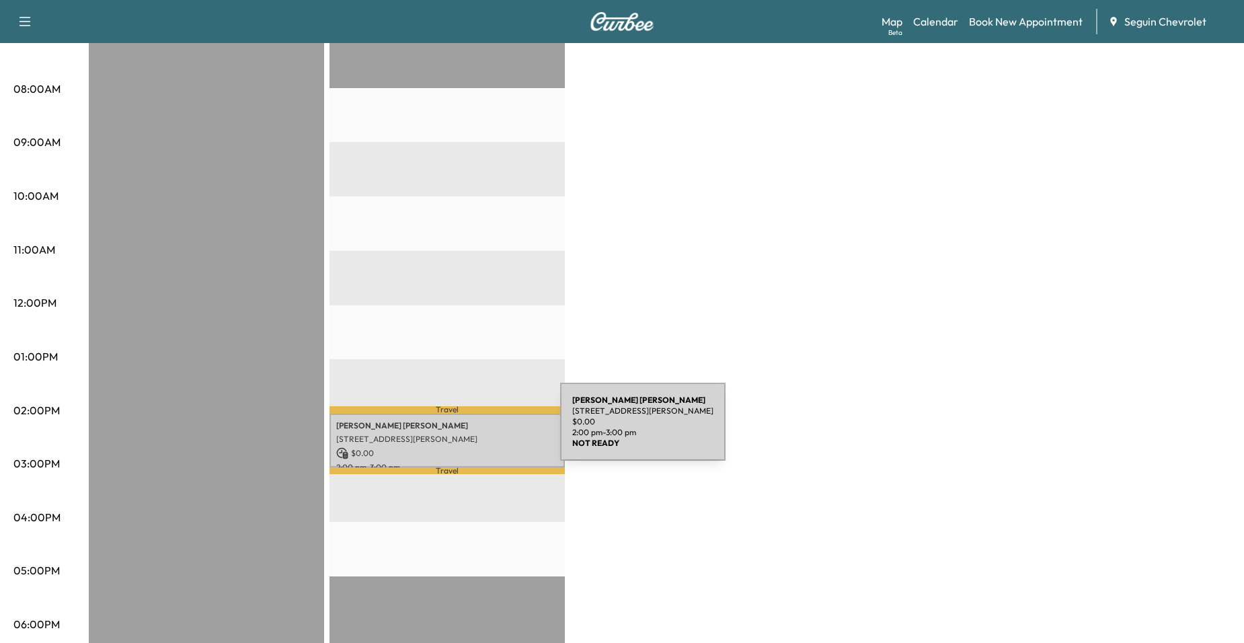
click at [459, 434] on p "[STREET_ADDRESS][PERSON_NAME]" at bounding box center [447, 439] width 222 height 11
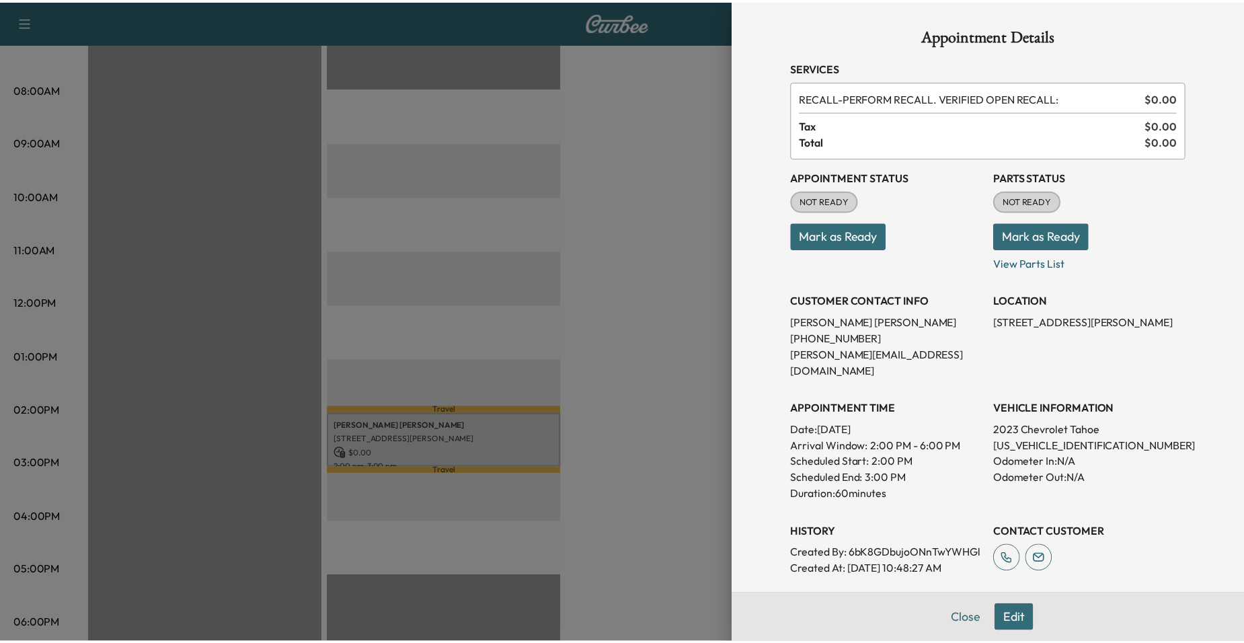
scroll to position [245, 0]
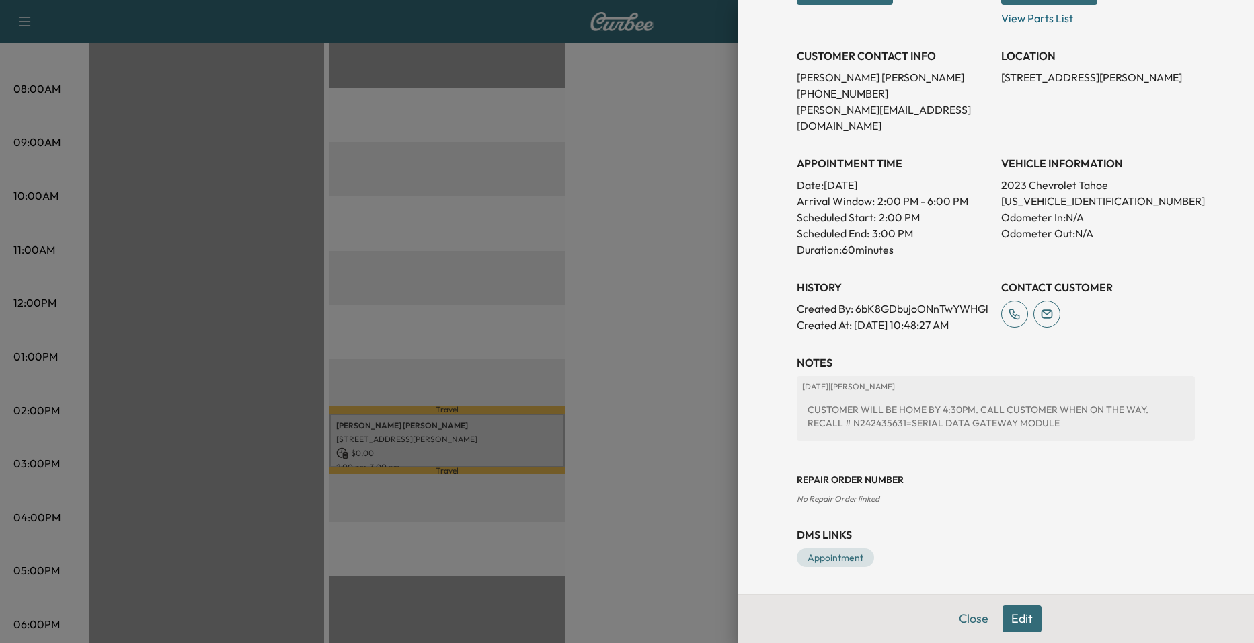
click at [680, 328] on div at bounding box center [627, 321] width 1254 height 643
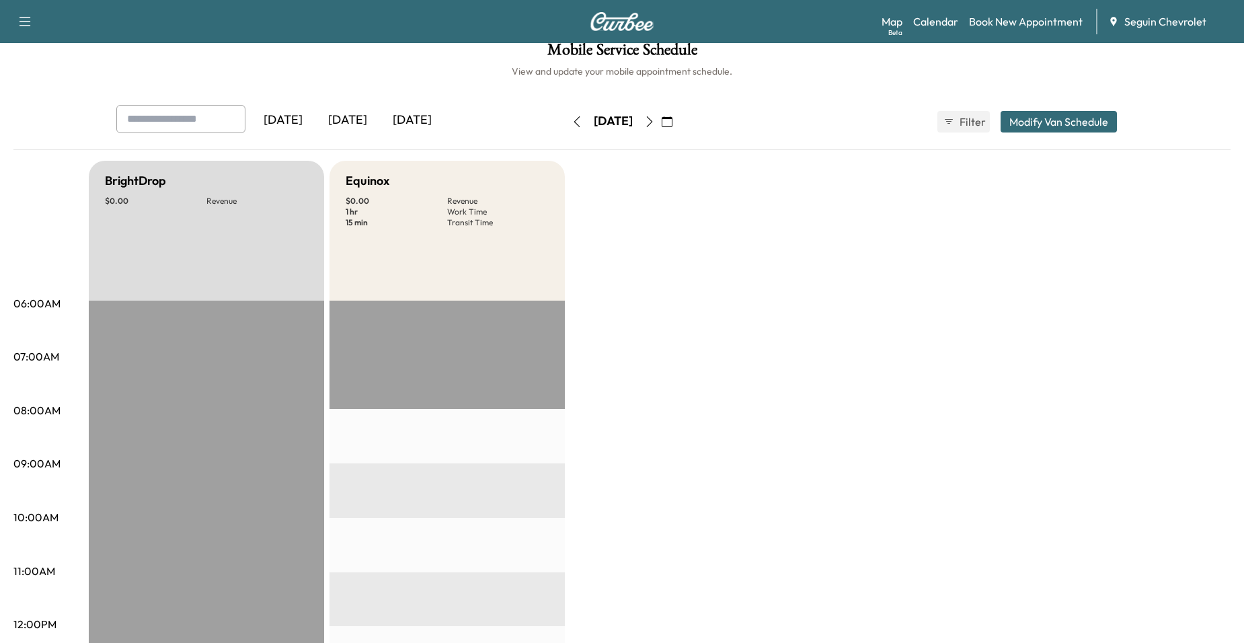
scroll to position [0, 0]
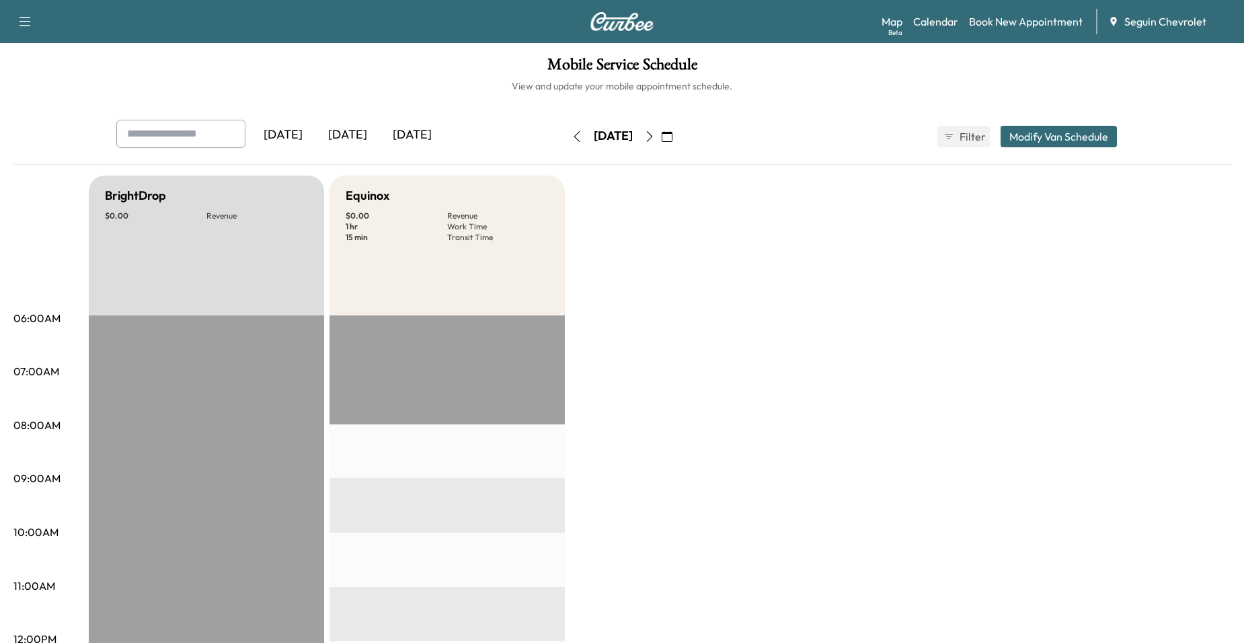
click at [661, 142] on button "button" at bounding box center [649, 137] width 23 height 22
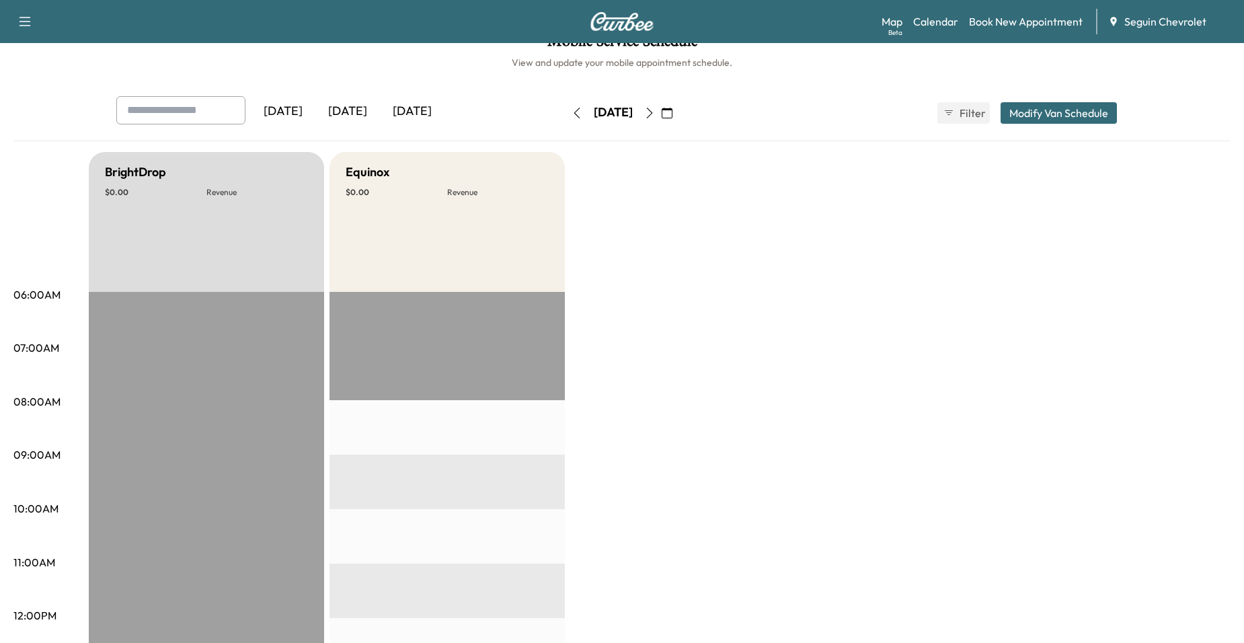
scroll to position [17, 0]
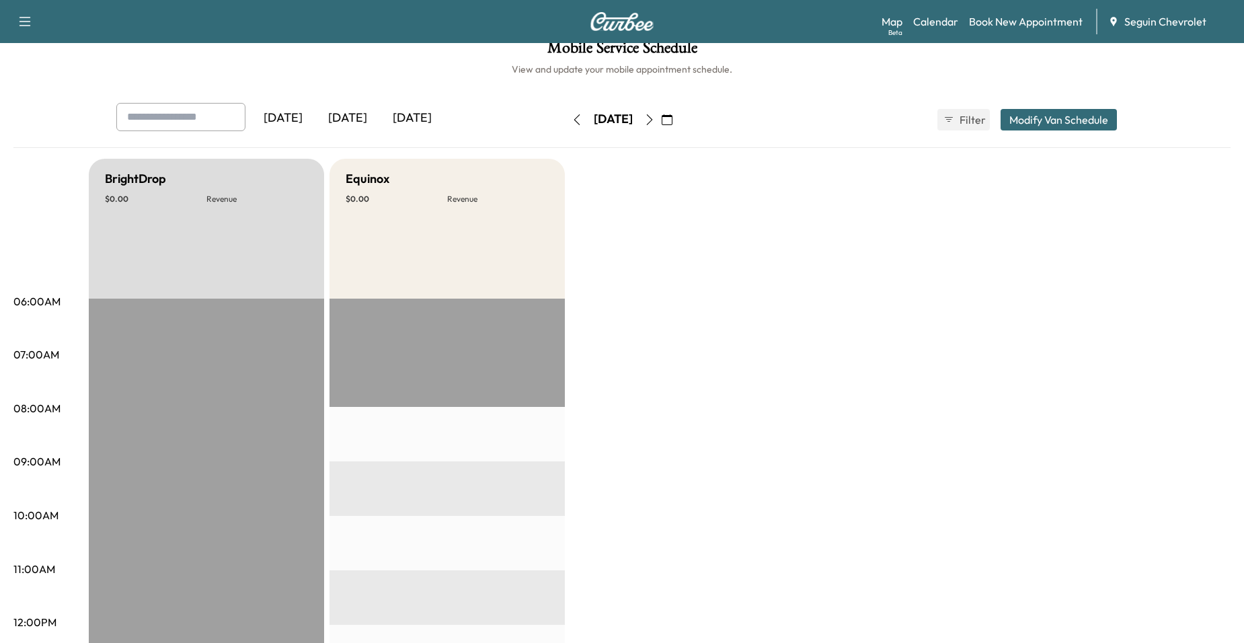
click at [661, 115] on button "button" at bounding box center [649, 120] width 23 height 22
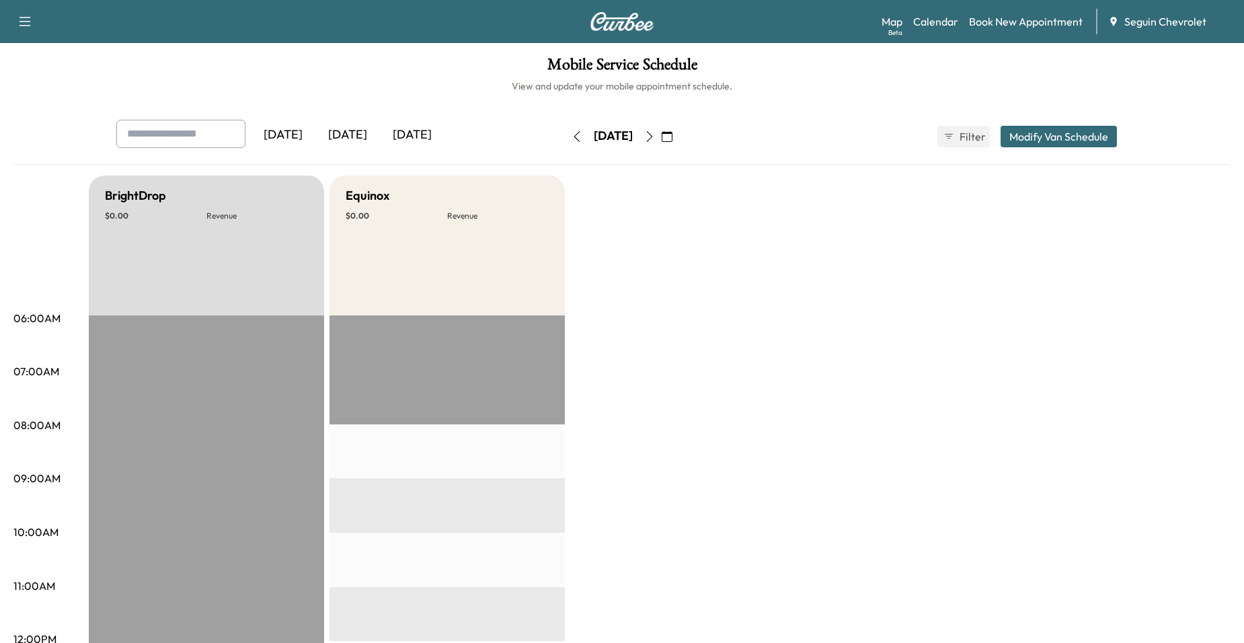
click at [661, 140] on button "button" at bounding box center [649, 137] width 23 height 22
click at [661, 134] on button "button" at bounding box center [649, 137] width 23 height 22
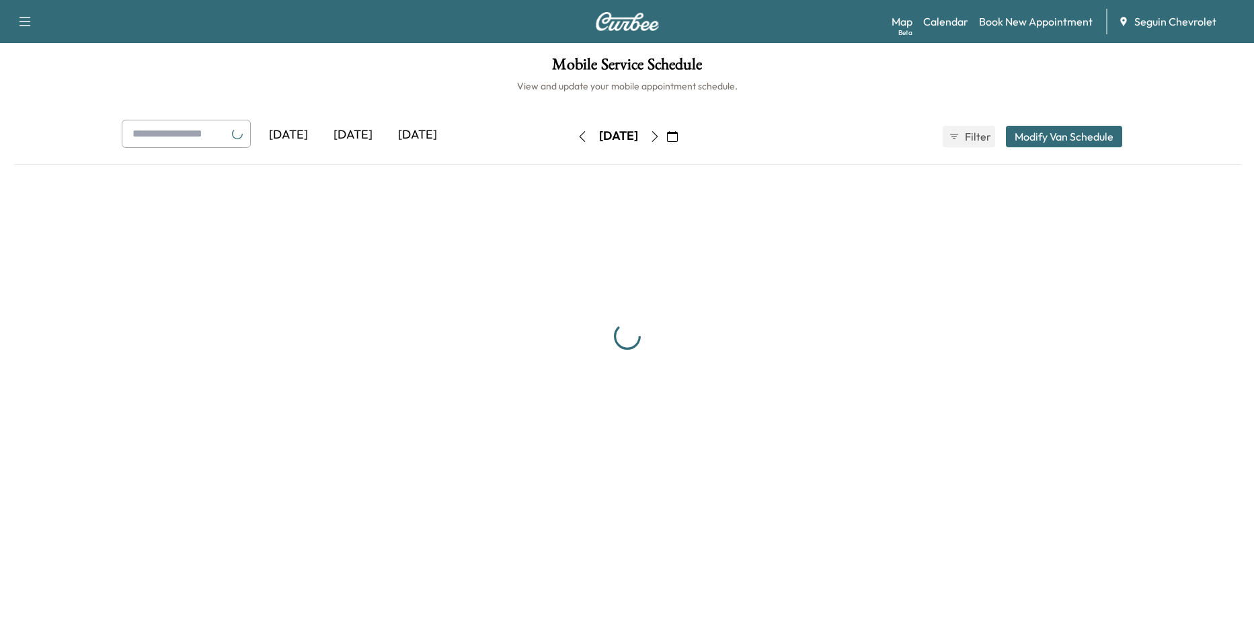
click at [660, 134] on icon "button" at bounding box center [654, 136] width 11 height 11
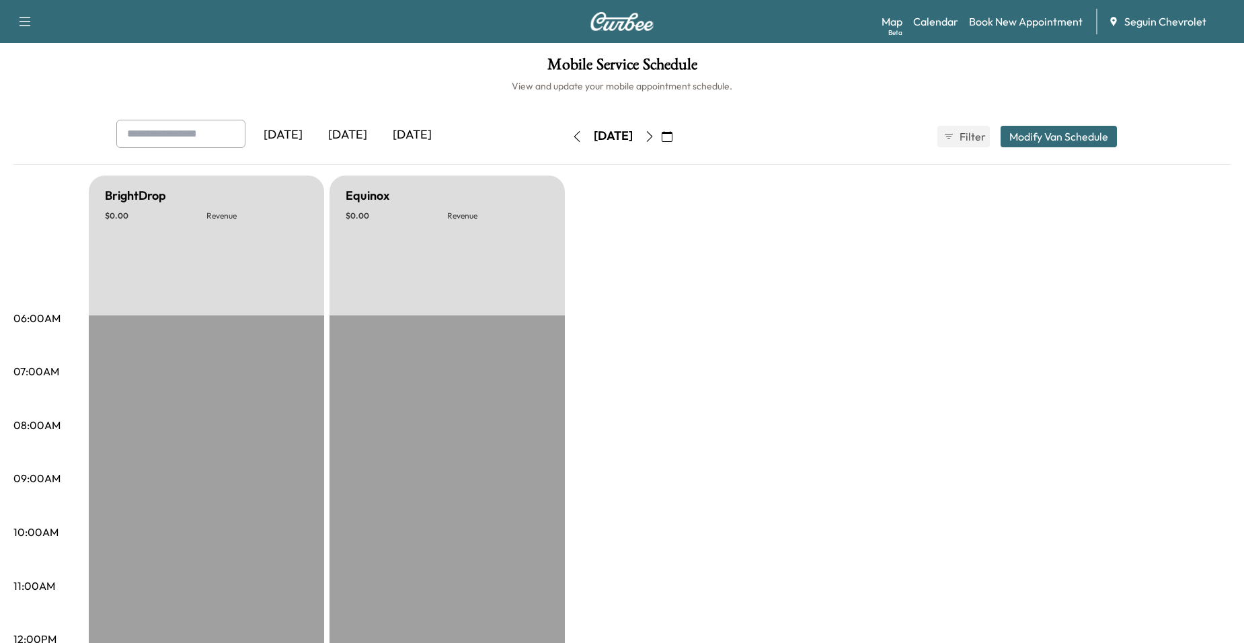
click at [565, 137] on div "[DATE]" at bounding box center [612, 137] width 95 height 22
click at [565, 137] on button "button" at bounding box center [576, 137] width 23 height 22
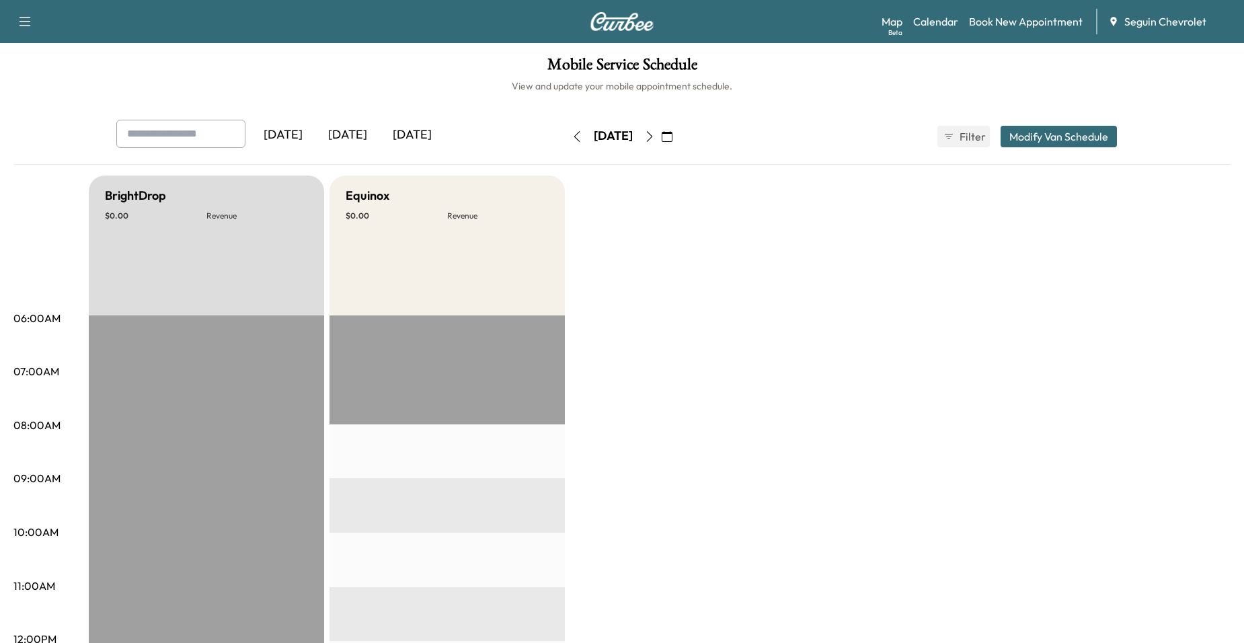
click at [661, 135] on button "button" at bounding box center [649, 137] width 23 height 22
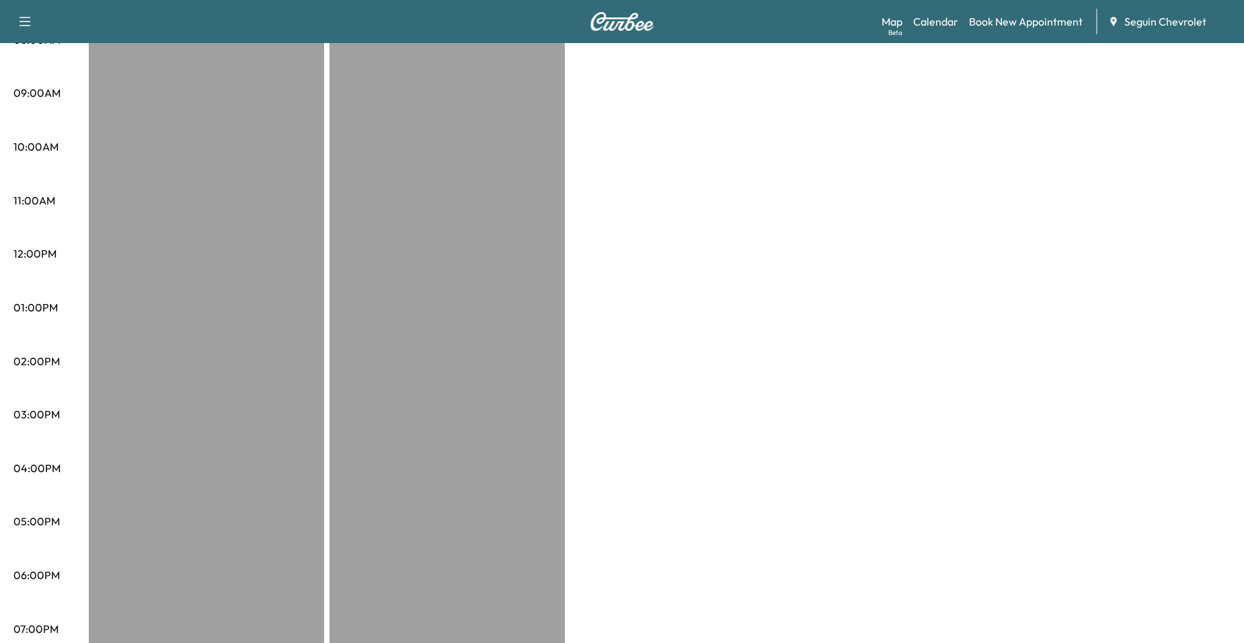
scroll to position [17, 0]
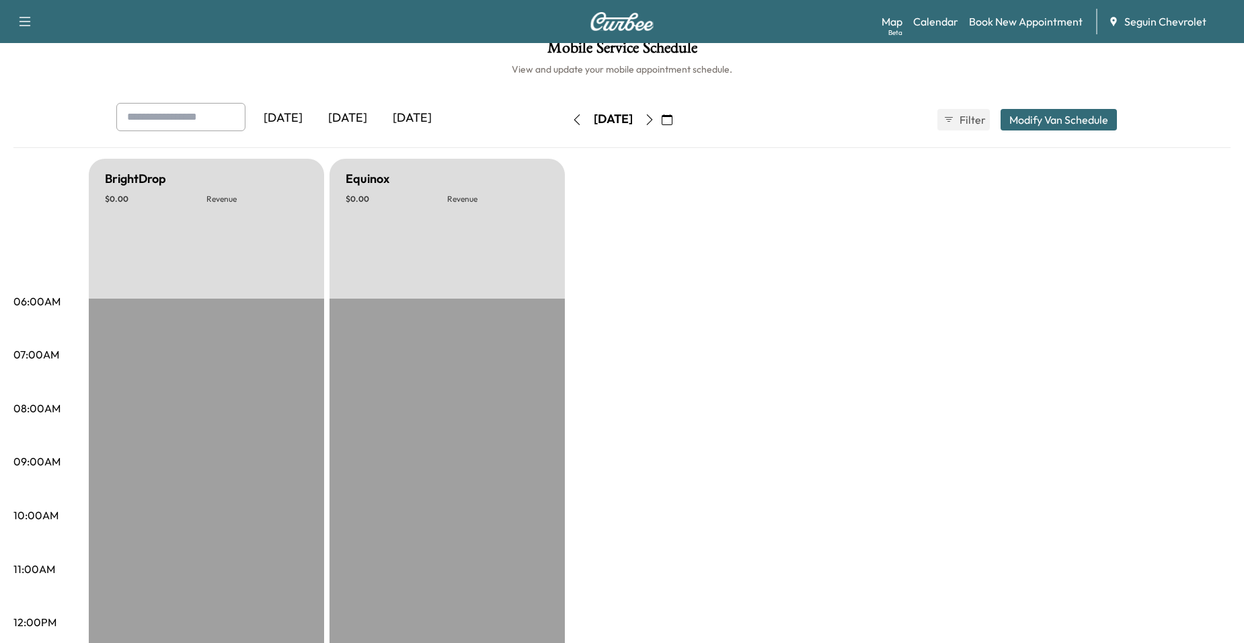
click at [655, 118] on icon "button" at bounding box center [649, 119] width 11 height 11
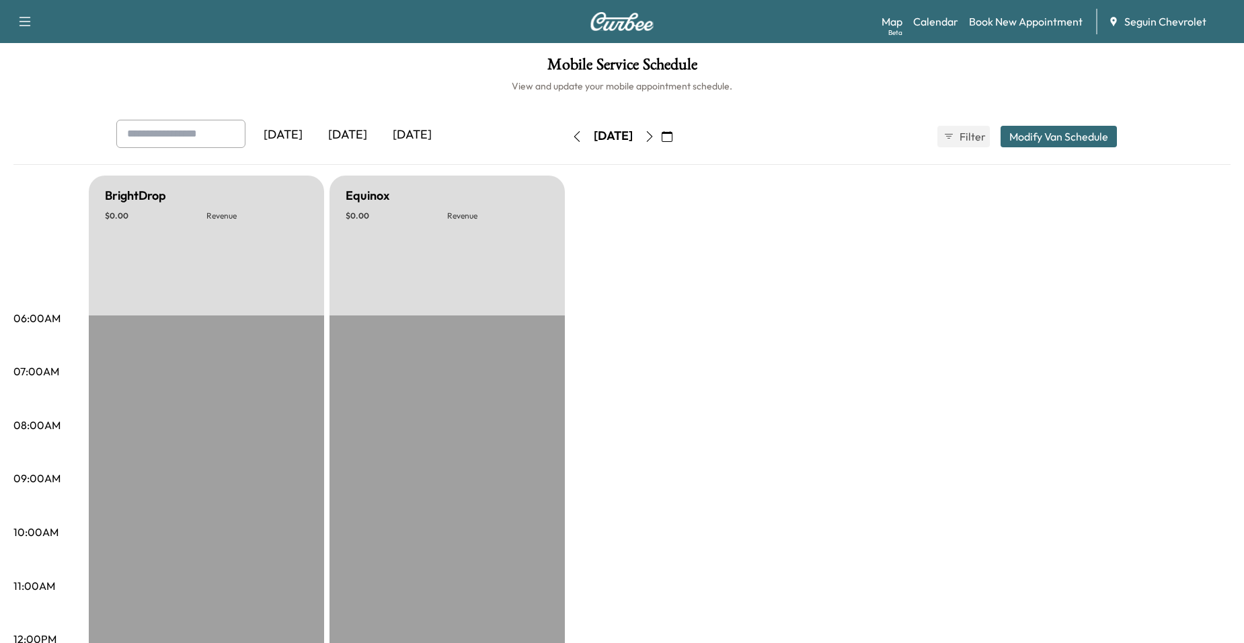
click at [661, 143] on button "button" at bounding box center [649, 137] width 23 height 22
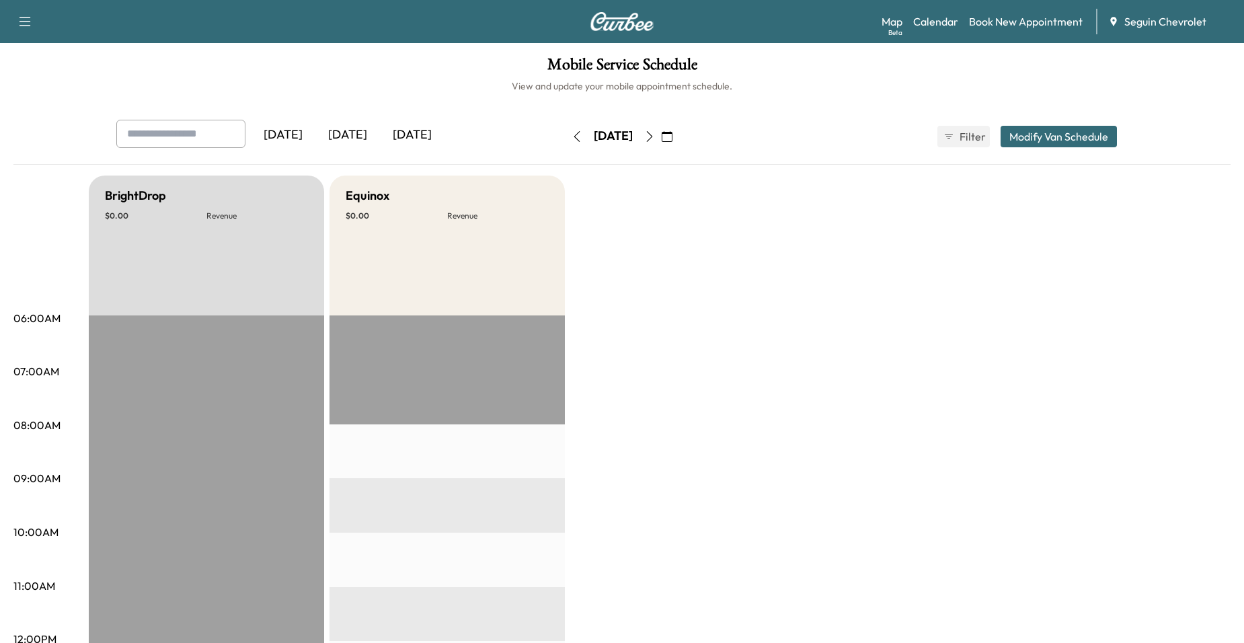
click at [655, 136] on icon "button" at bounding box center [649, 136] width 11 height 11
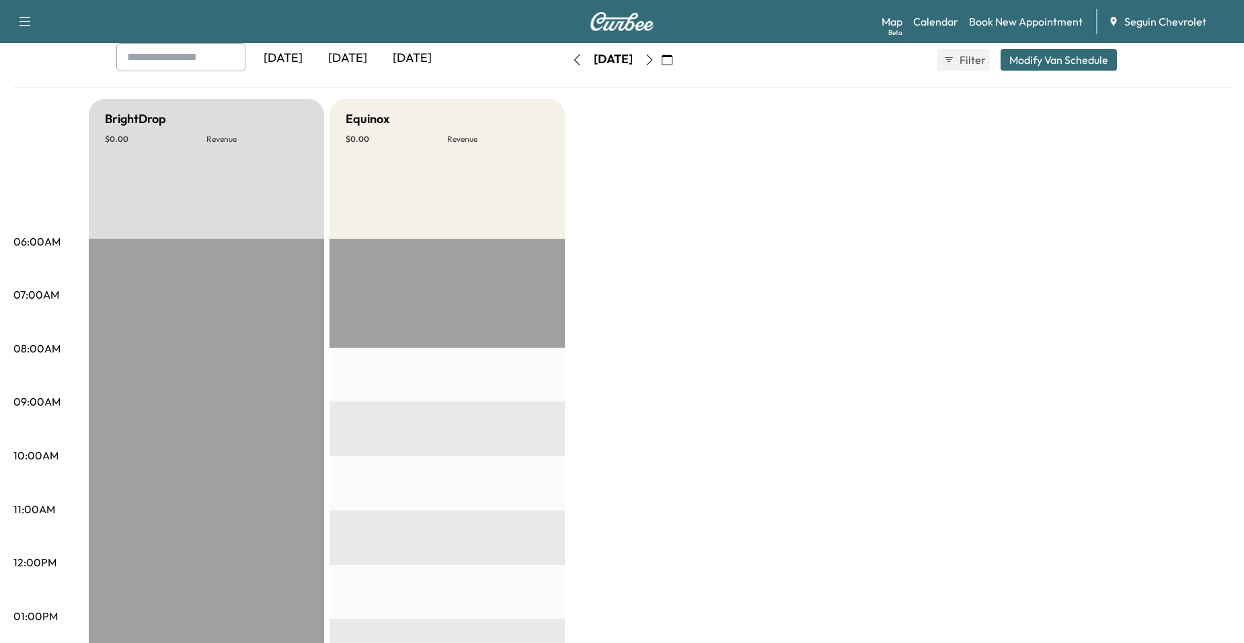
scroll to position [67, 0]
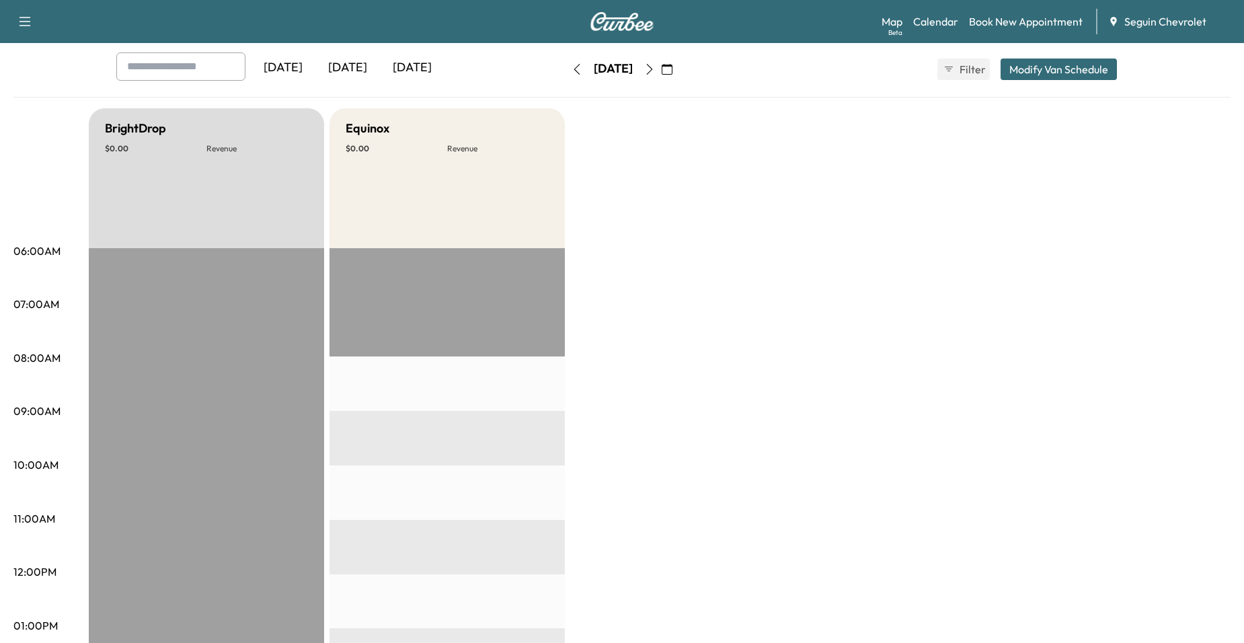
click at [661, 79] on button "button" at bounding box center [649, 69] width 23 height 22
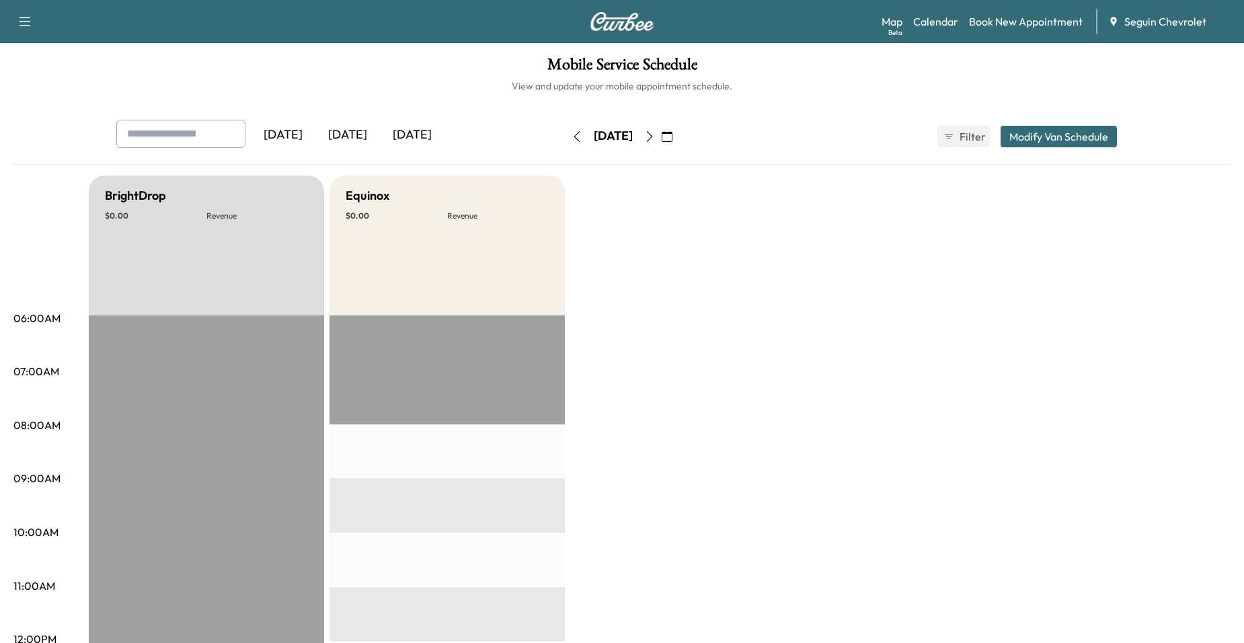
click at [655, 134] on icon "button" at bounding box center [649, 136] width 11 height 11
click at [951, 26] on link "Calendar" at bounding box center [935, 21] width 45 height 16
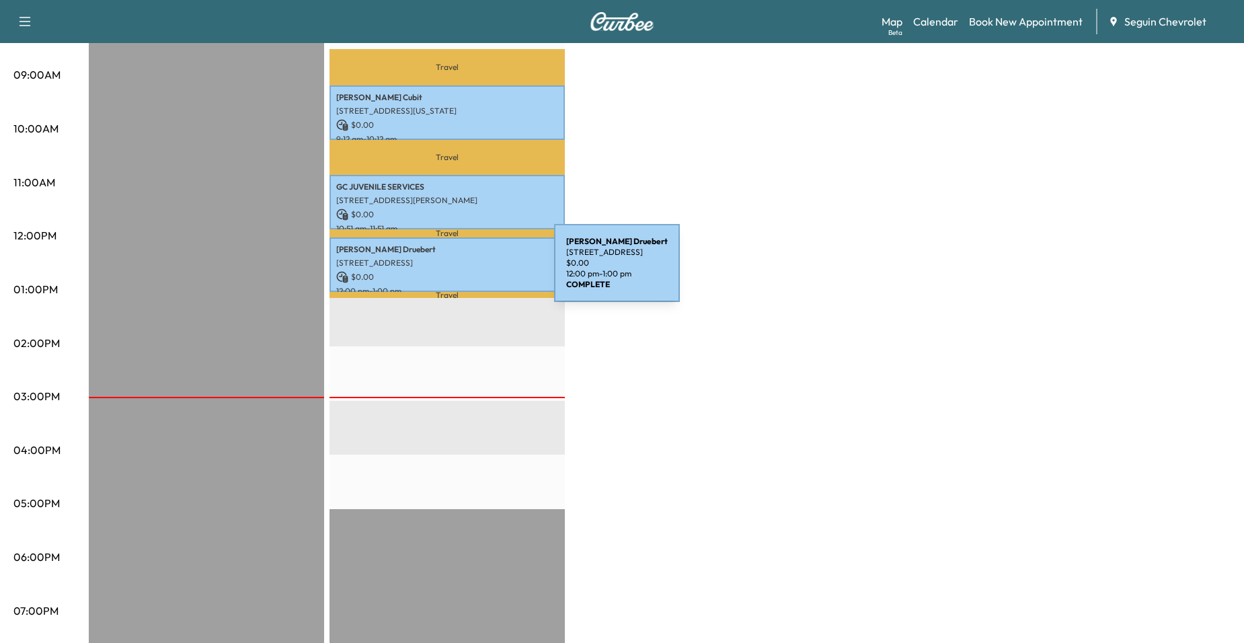
click at [453, 271] on p "$ 0.00" at bounding box center [447, 277] width 222 height 12
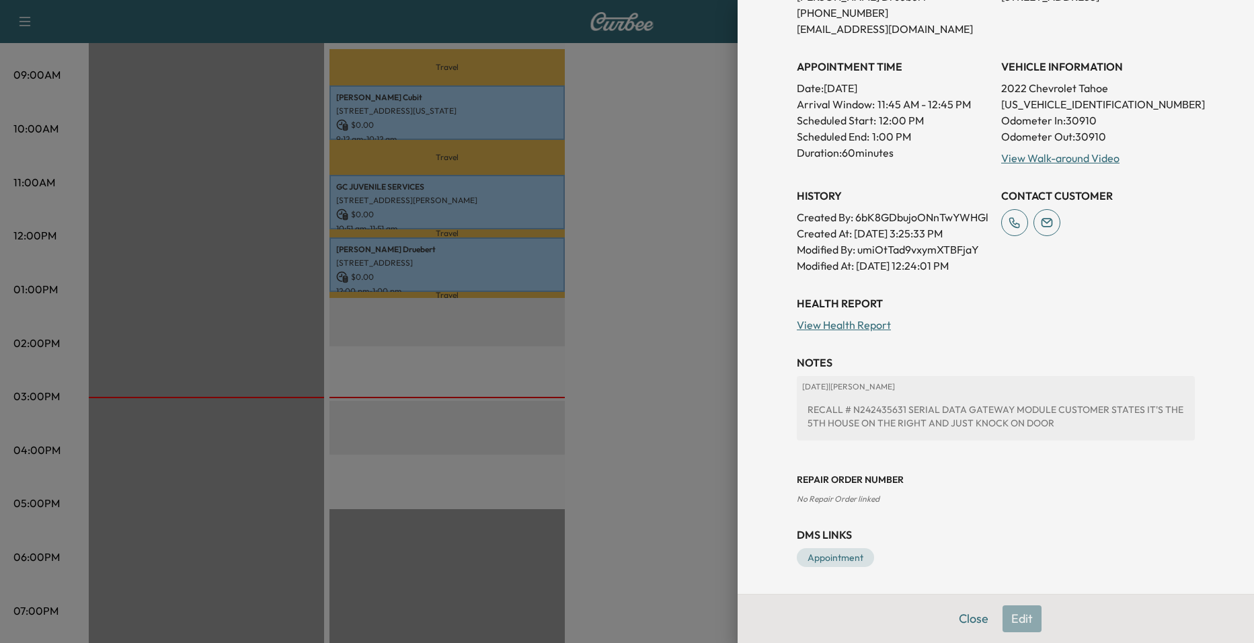
click at [672, 329] on div at bounding box center [627, 321] width 1254 height 643
